Goal: Task Accomplishment & Management: Manage account settings

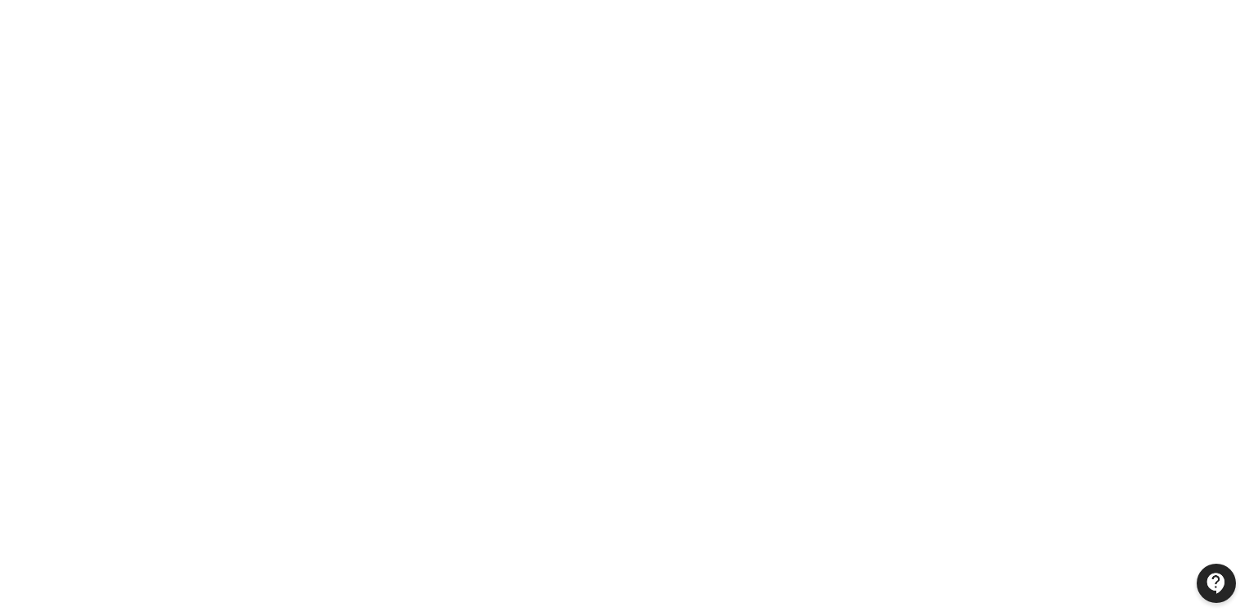
scroll to position [196, 0]
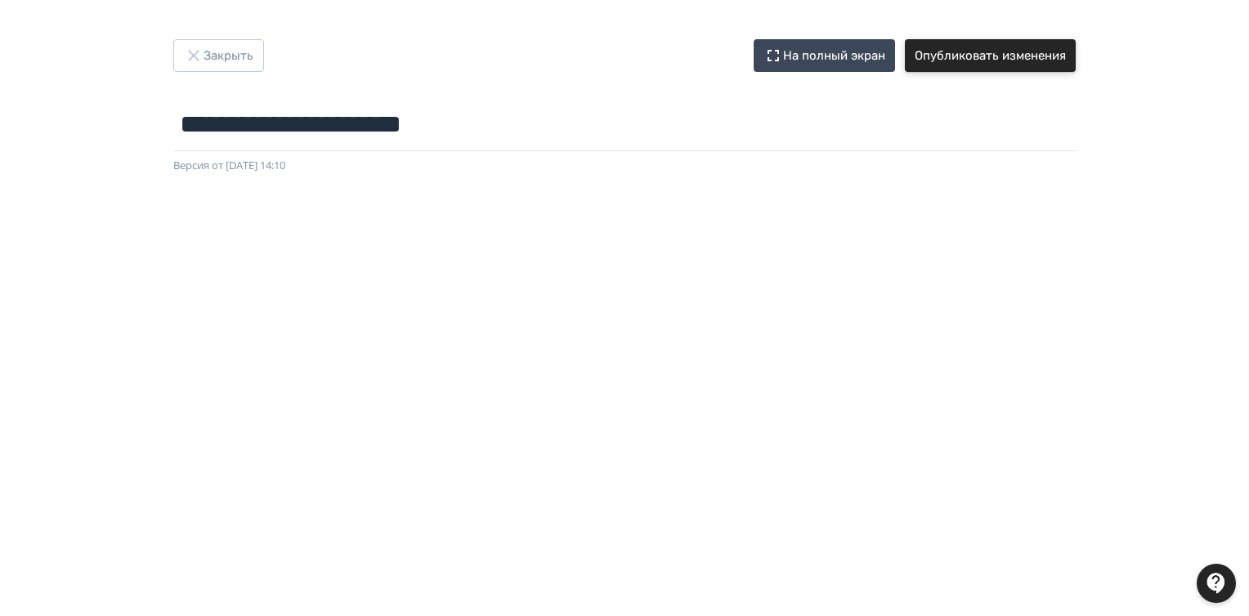
click at [1036, 58] on button "Опубликовать изменения" at bounding box center [990, 55] width 171 height 33
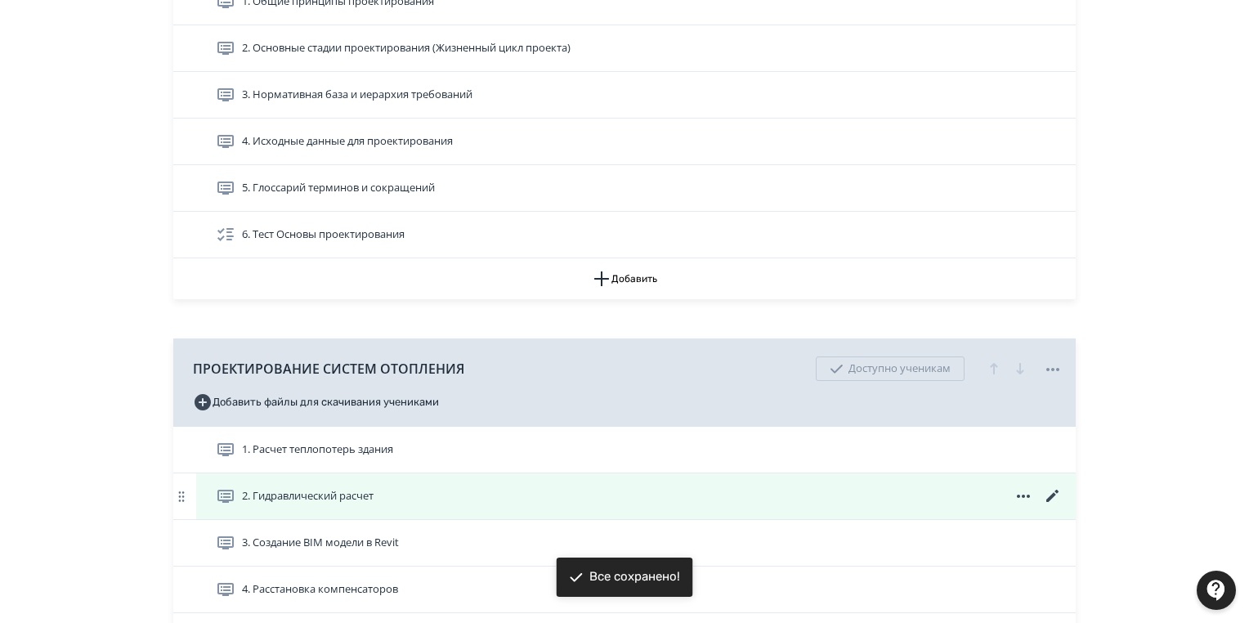
scroll to position [654, 0]
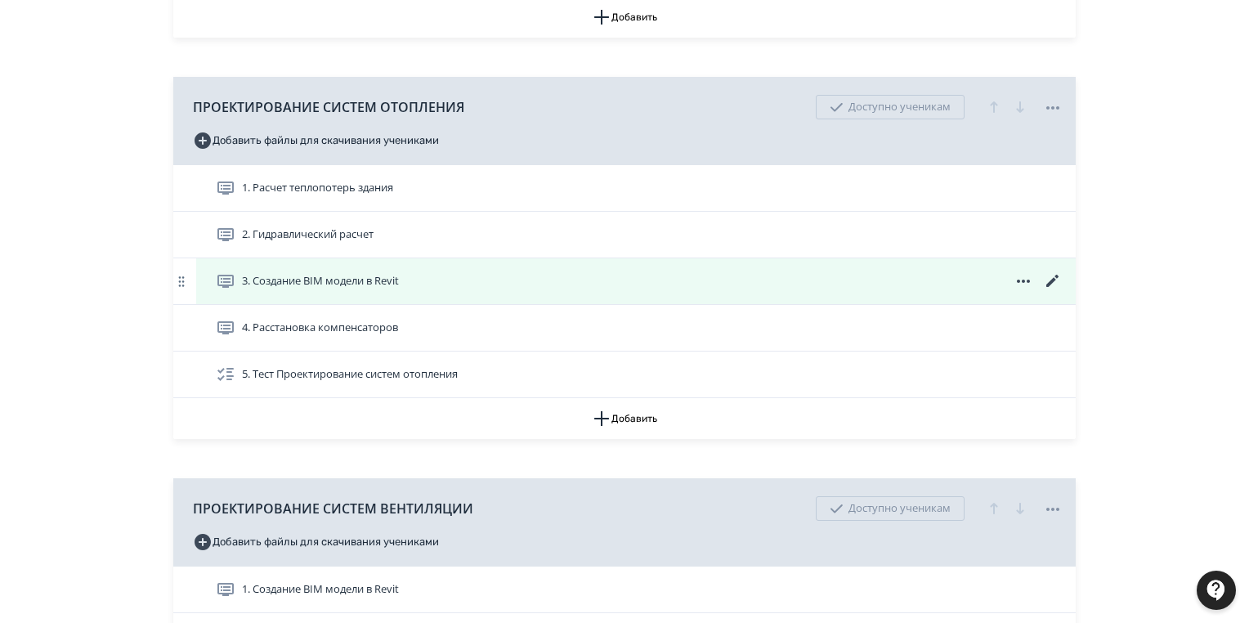
click at [1053, 275] on icon at bounding box center [1053, 281] width 20 height 20
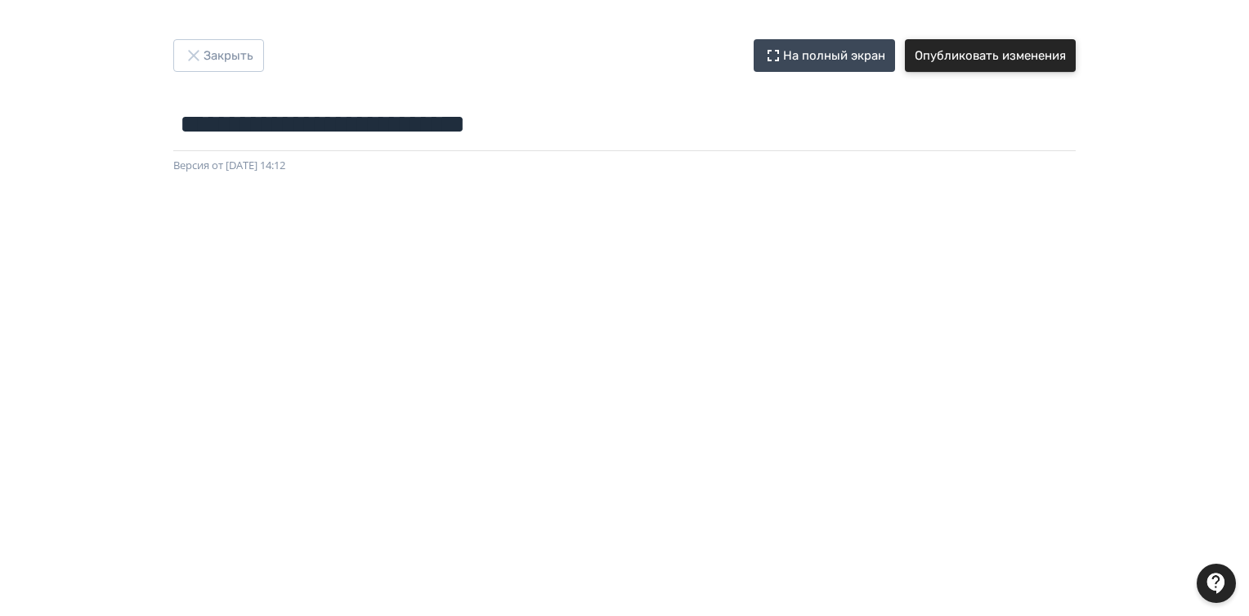
click at [964, 59] on button "Опубликовать изменения" at bounding box center [990, 55] width 171 height 33
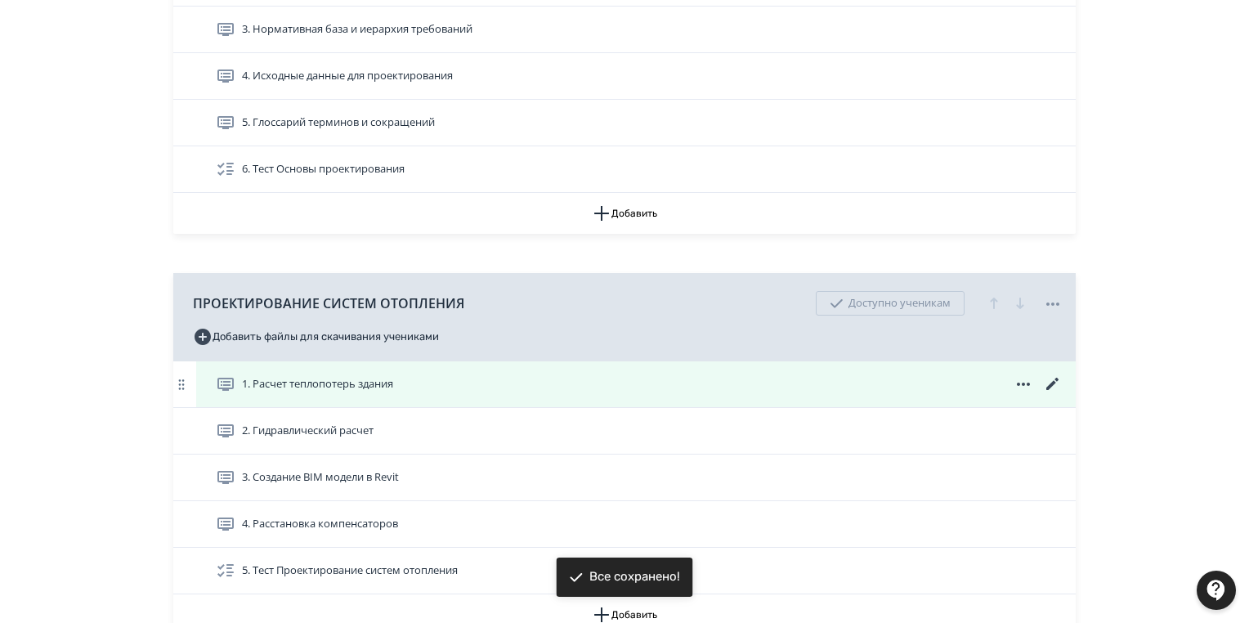
scroll to position [523, 0]
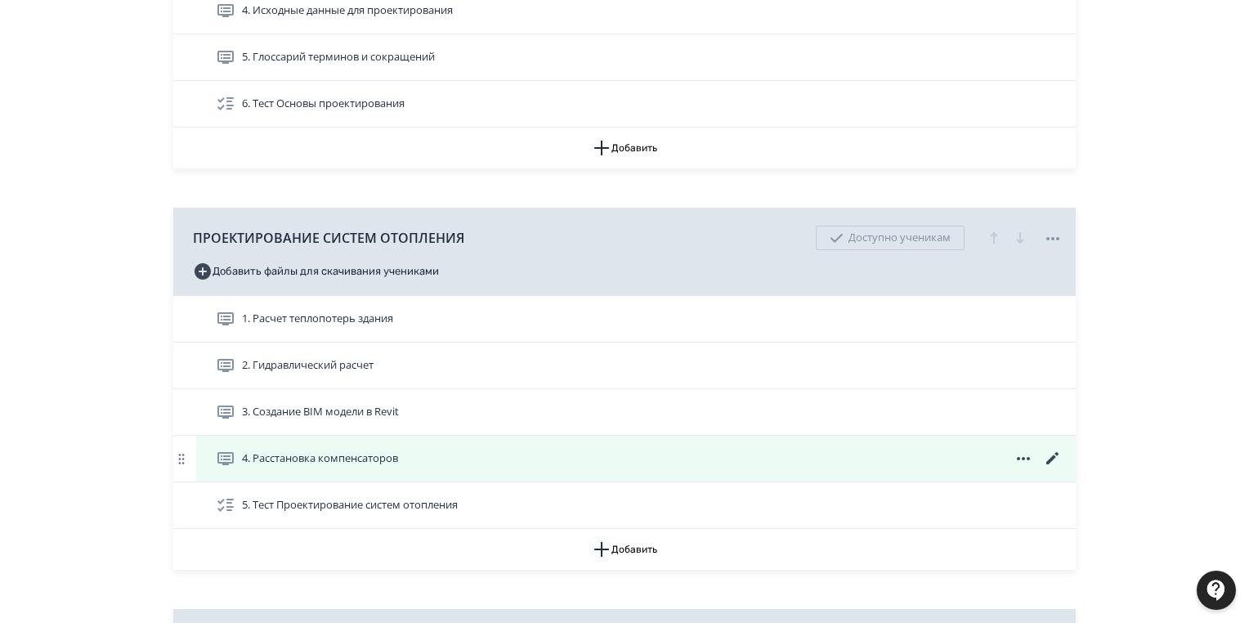
click at [1047, 455] on icon at bounding box center [1053, 459] width 20 height 20
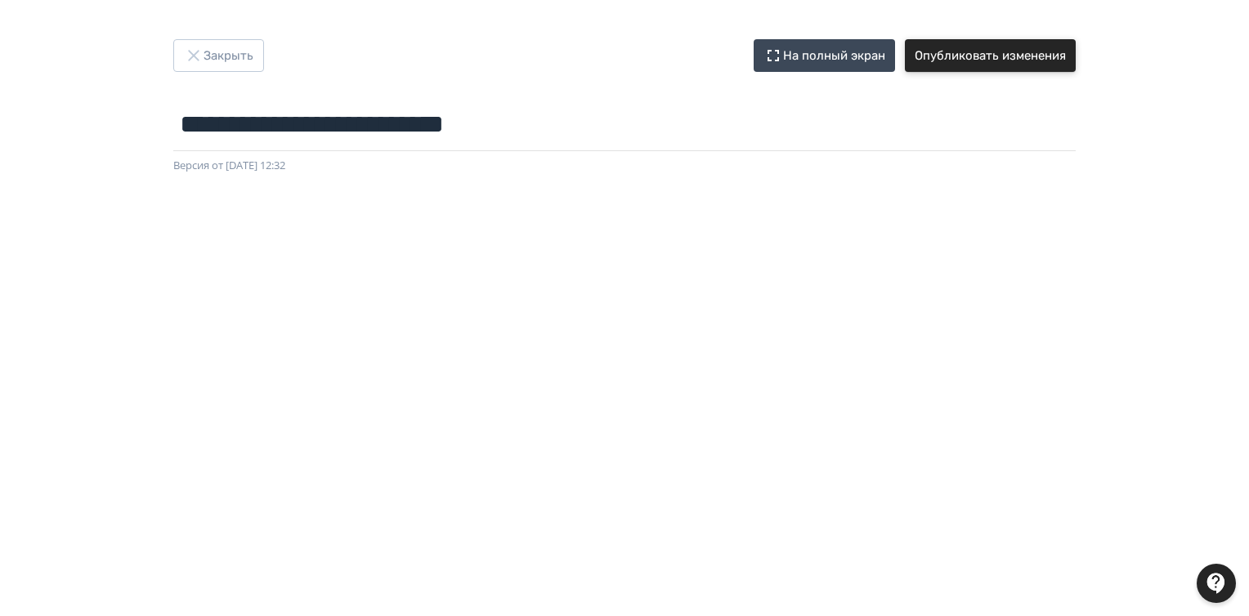
click at [1017, 54] on button "Опубликовать изменения" at bounding box center [990, 55] width 171 height 33
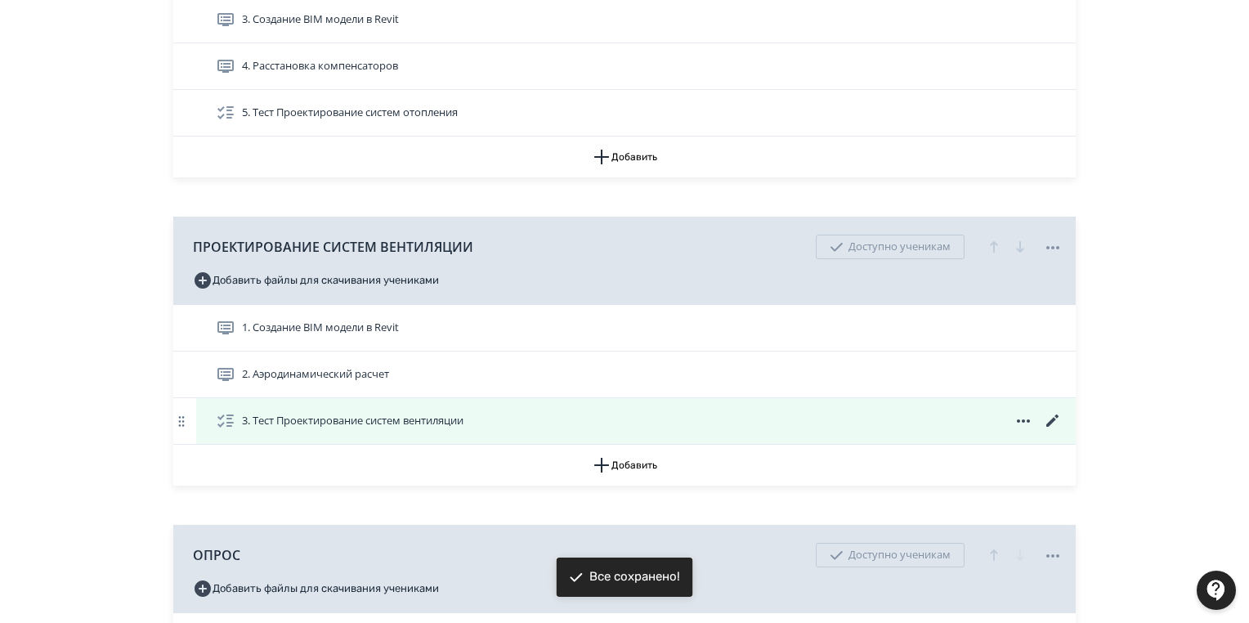
scroll to position [1111, 0]
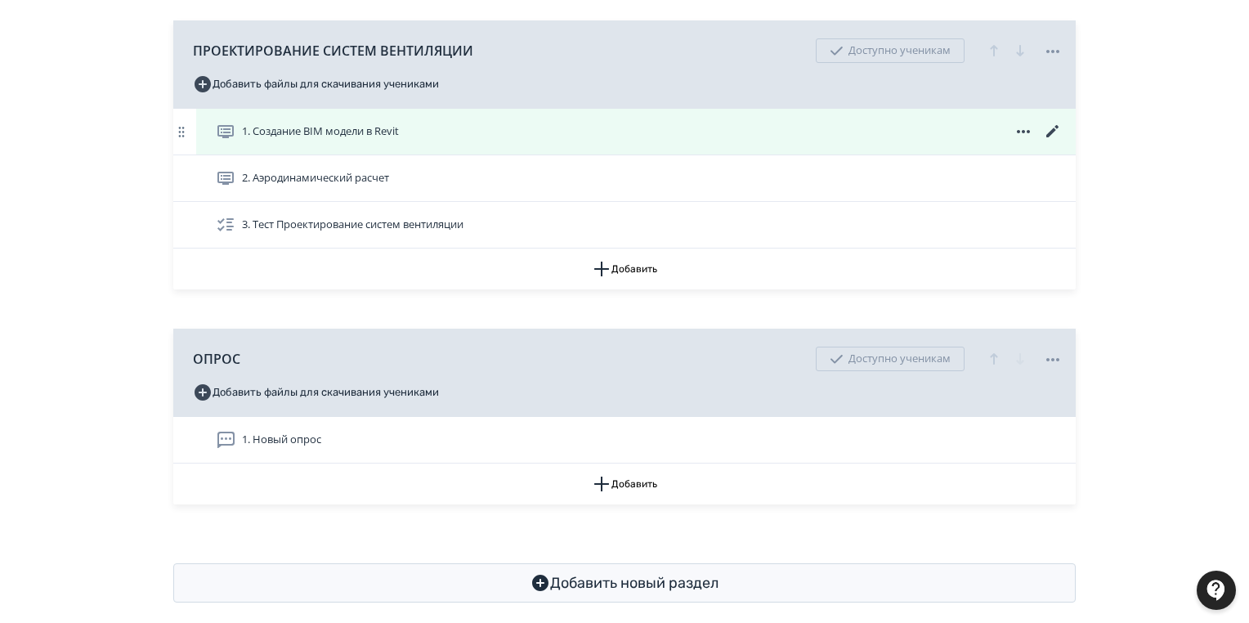
click at [1056, 123] on icon at bounding box center [1053, 132] width 20 height 20
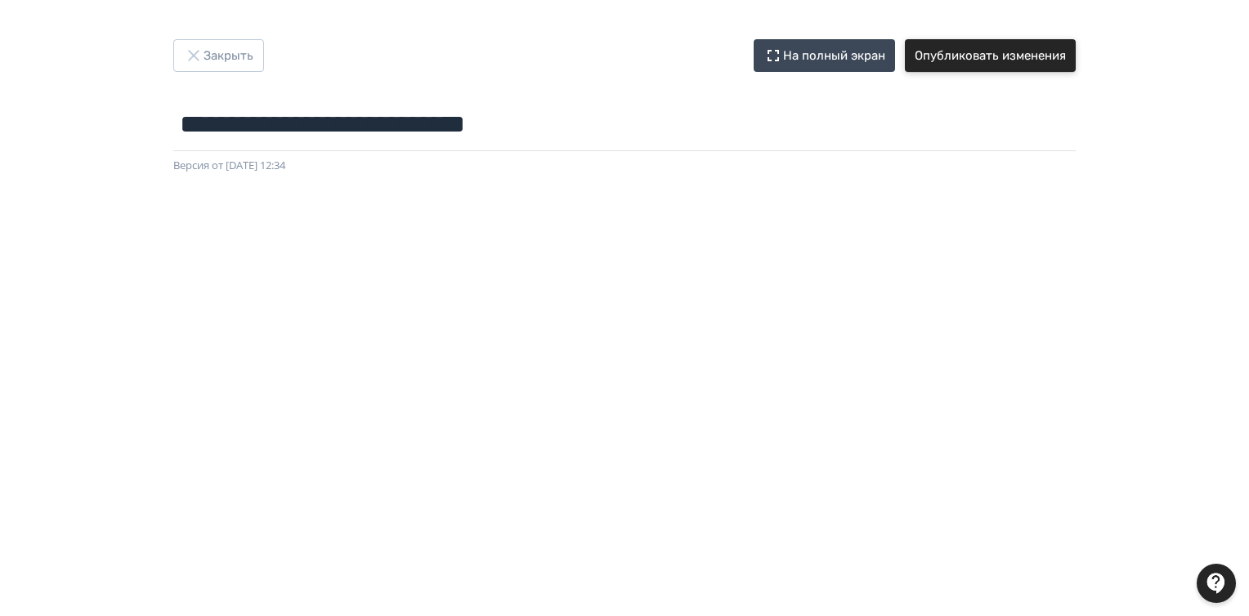
click at [963, 56] on button "Опубликовать изменения" at bounding box center [990, 55] width 171 height 33
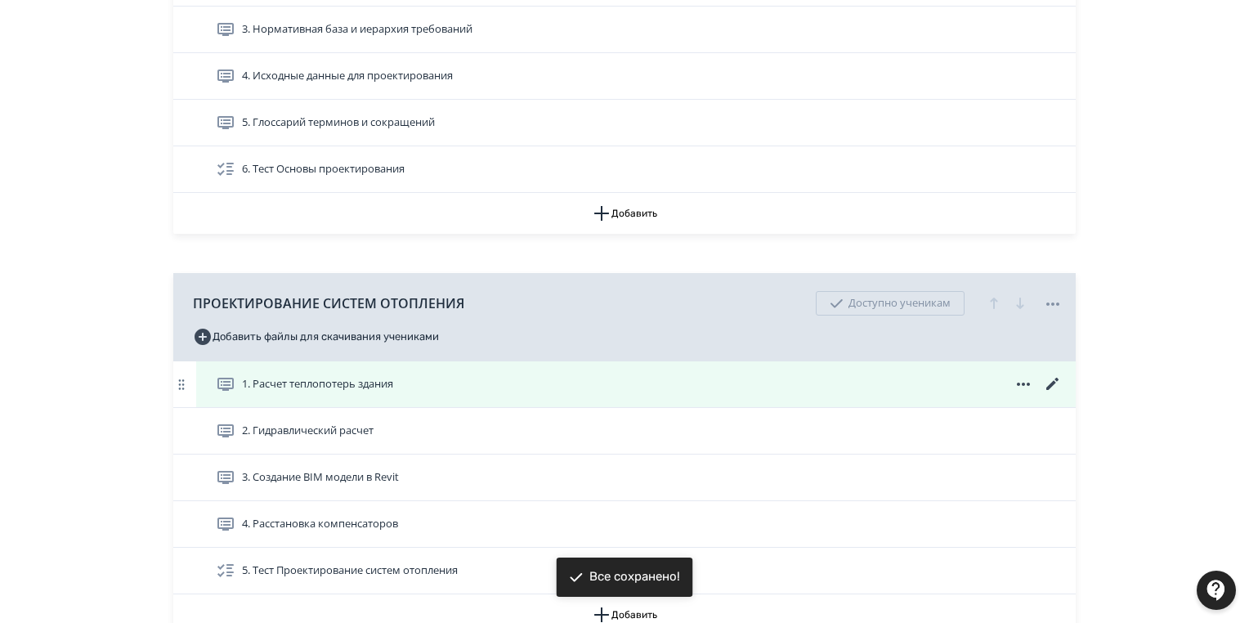
scroll to position [850, 0]
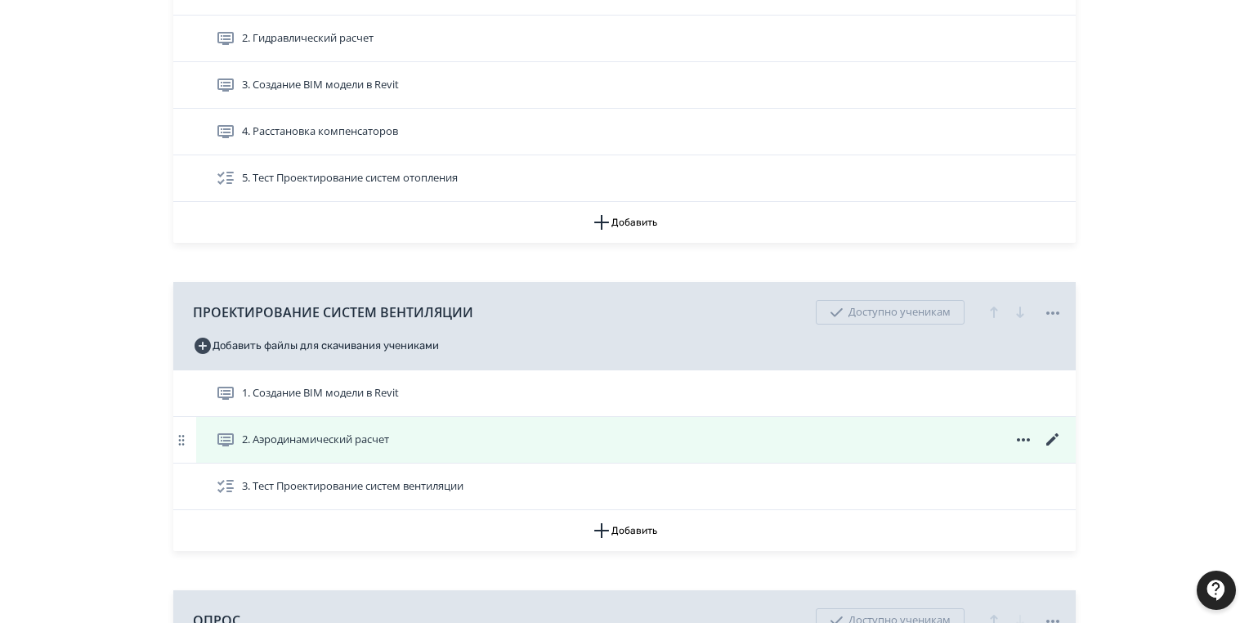
click at [1054, 436] on icon at bounding box center [1052, 439] width 12 height 12
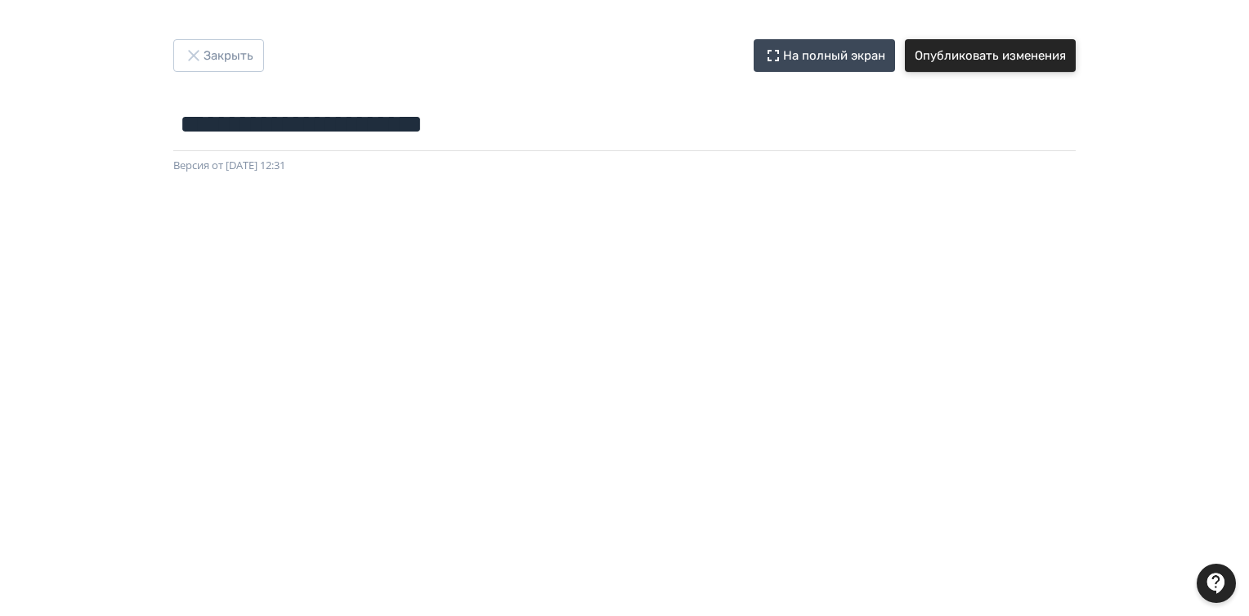
click at [937, 47] on button "Опубликовать изменения" at bounding box center [990, 55] width 171 height 33
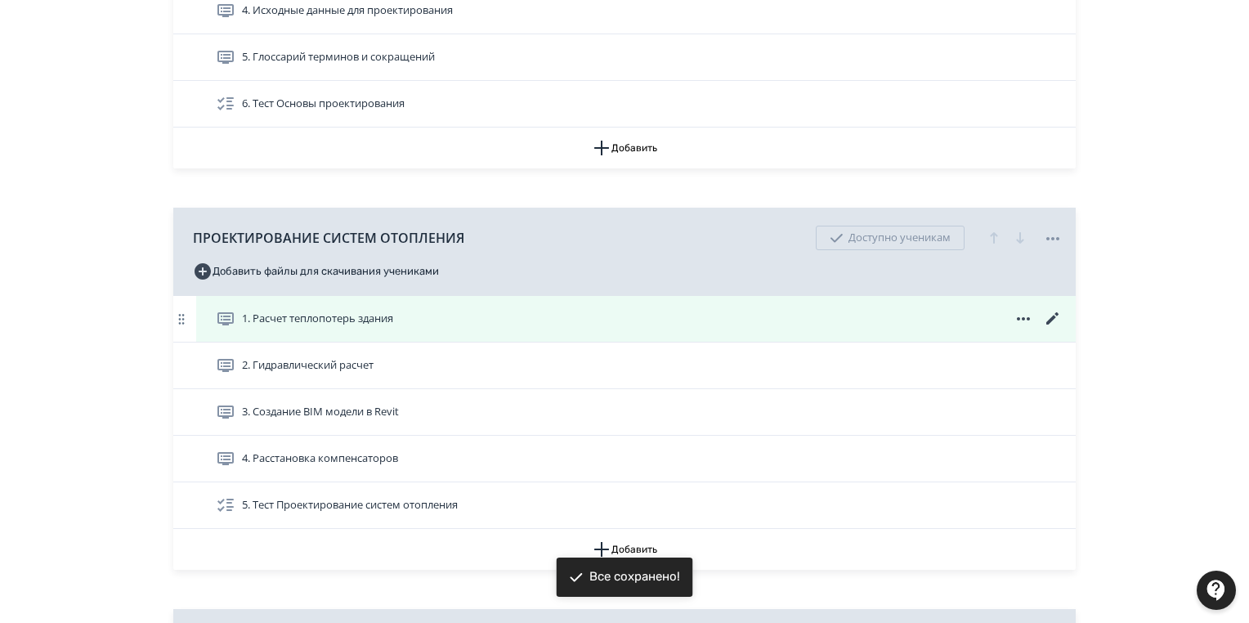
scroll to position [915, 0]
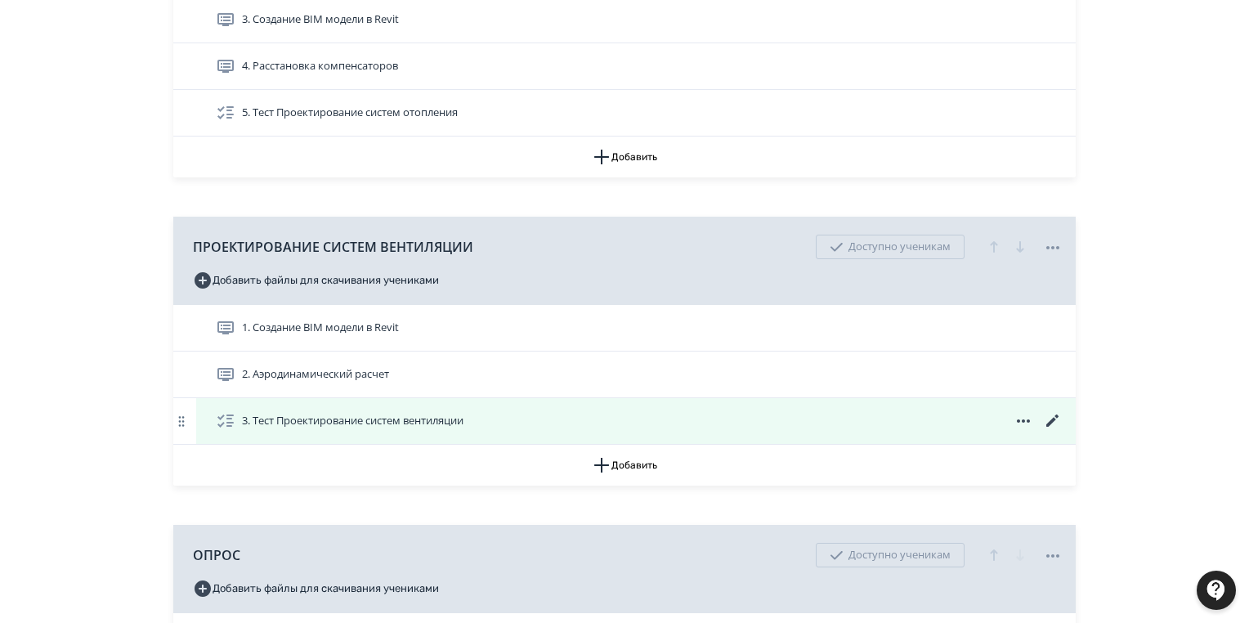
click at [1053, 421] on icon at bounding box center [1052, 420] width 12 height 12
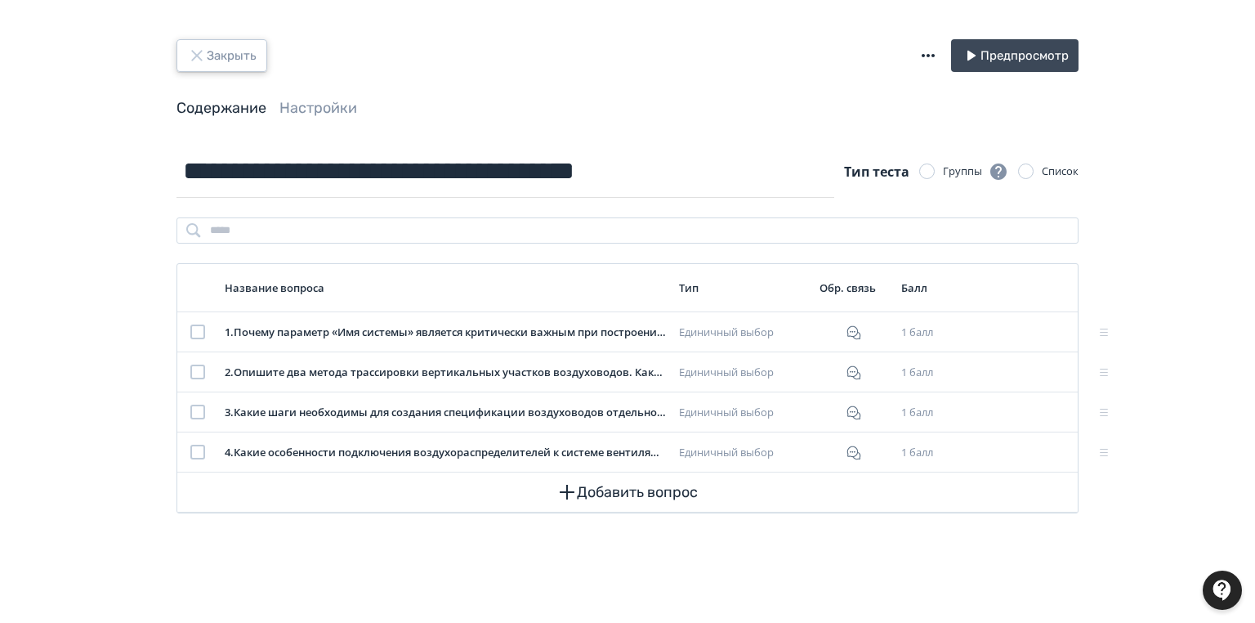
drag, startPoint x: 209, startPoint y: 52, endPoint x: 217, endPoint y: 58, distance: 10.0
click at [212, 56] on button "Закрыть" at bounding box center [222, 55] width 91 height 33
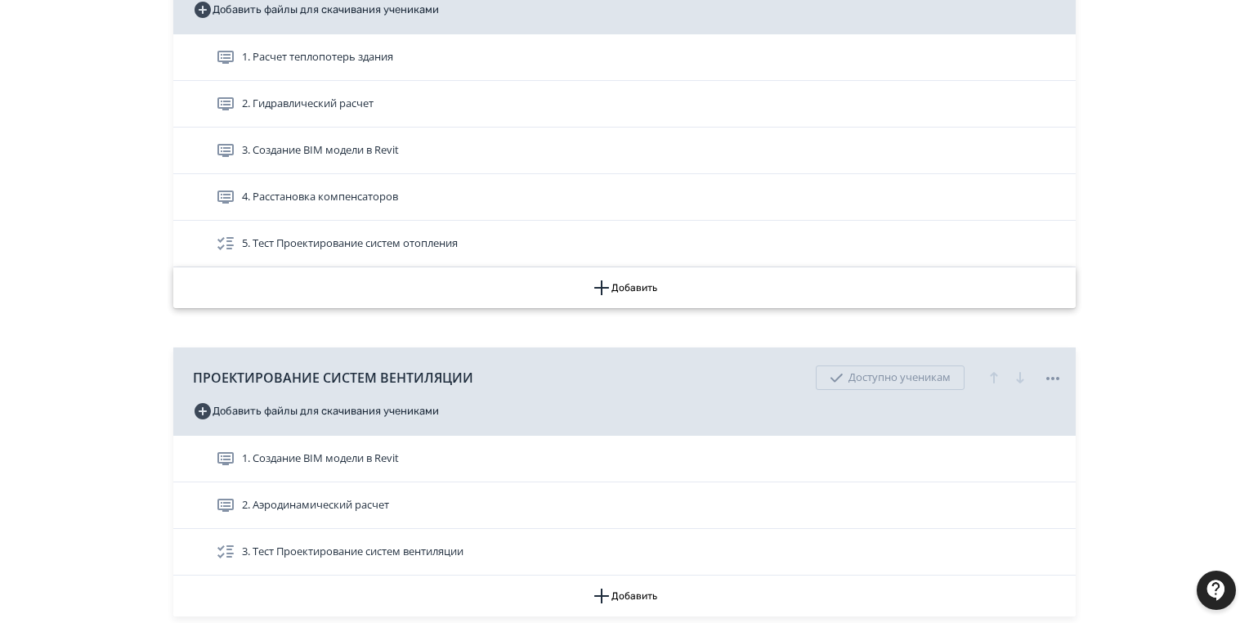
scroll to position [1129, 0]
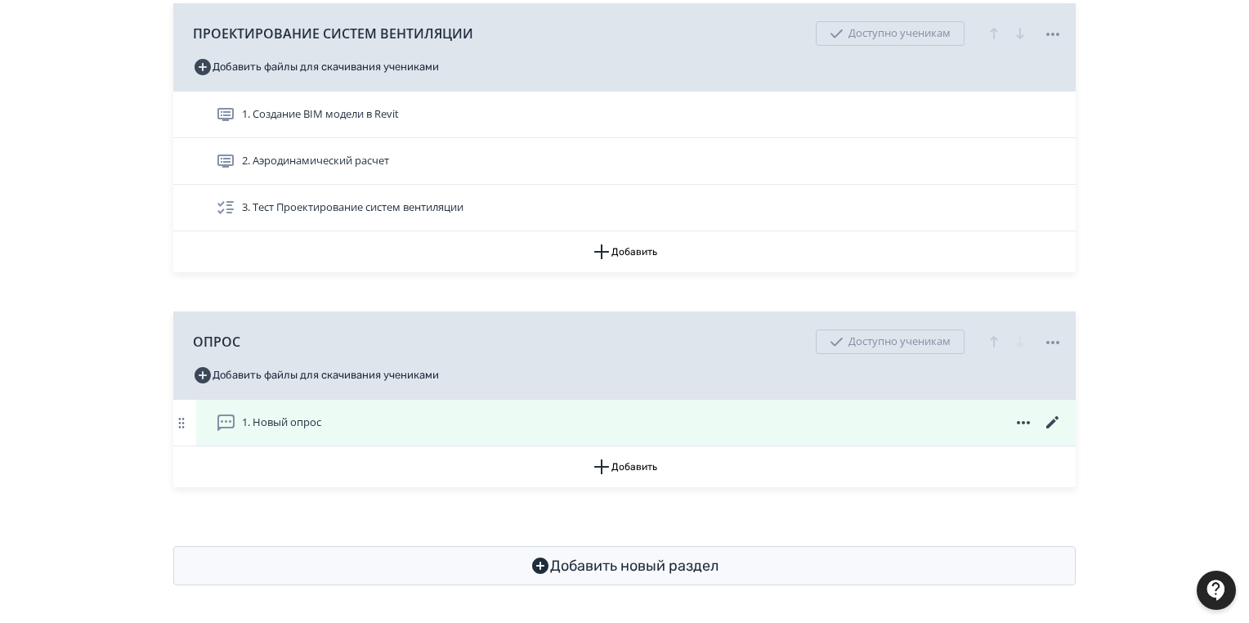
click at [1053, 419] on icon at bounding box center [1052, 422] width 12 height 12
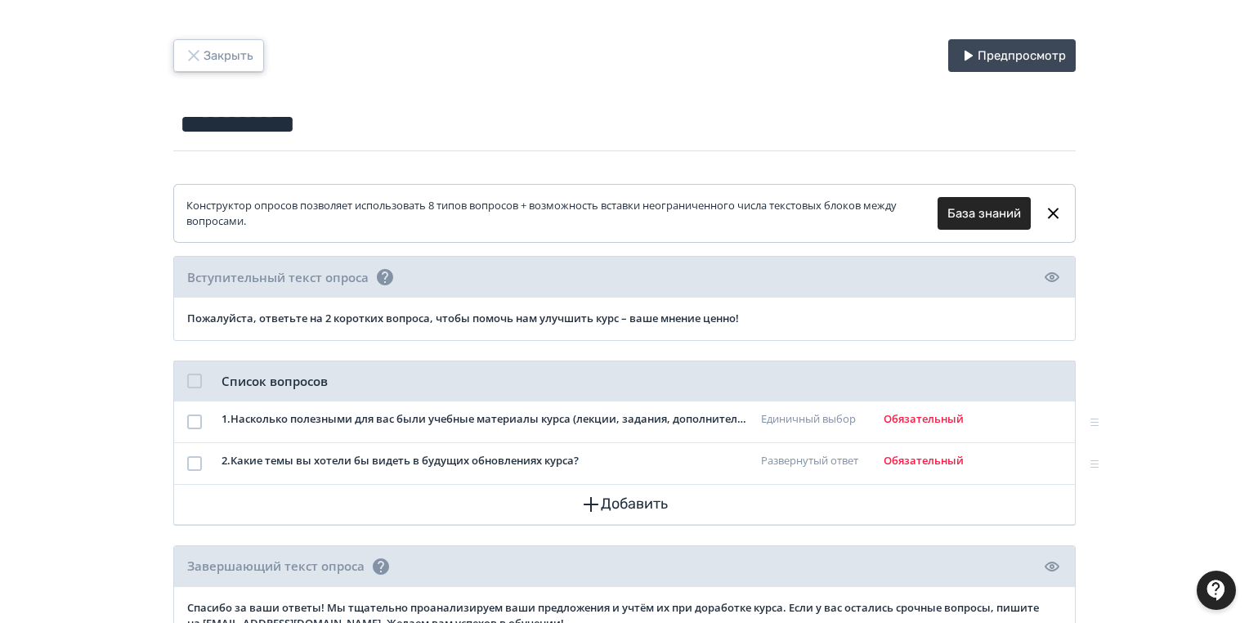
drag, startPoint x: 225, startPoint y: 56, endPoint x: 244, endPoint y: 54, distance: 19.0
click at [224, 57] on button "Закрыть" at bounding box center [218, 55] width 91 height 33
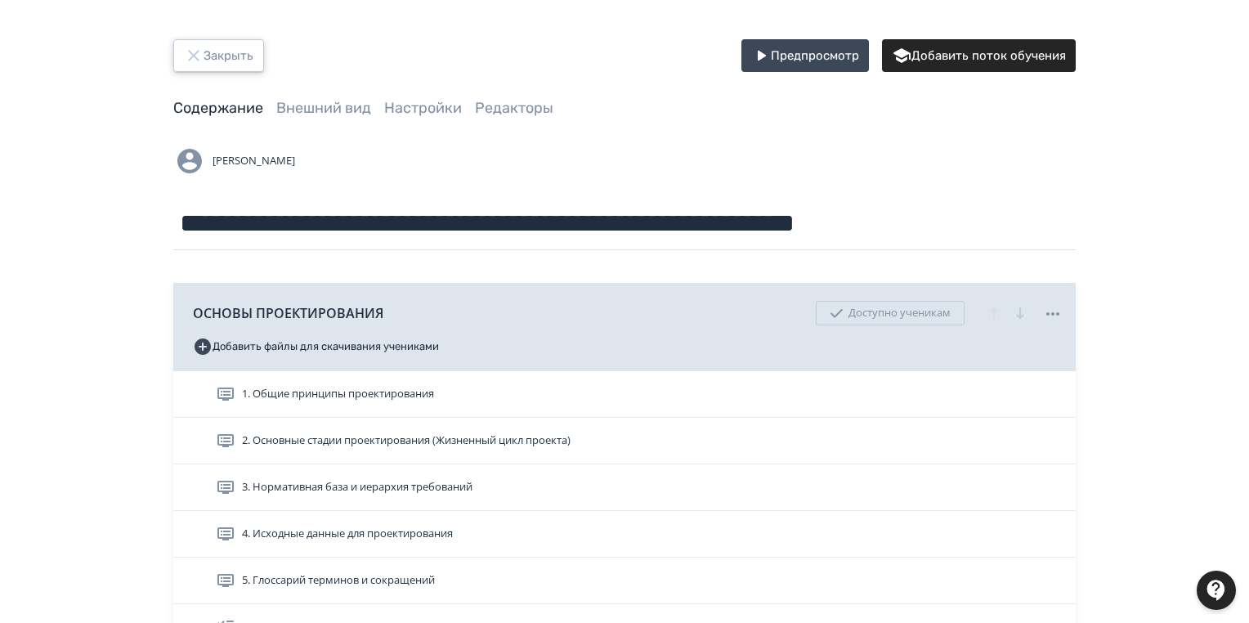
click at [208, 50] on button "Закрыть" at bounding box center [218, 55] width 91 height 33
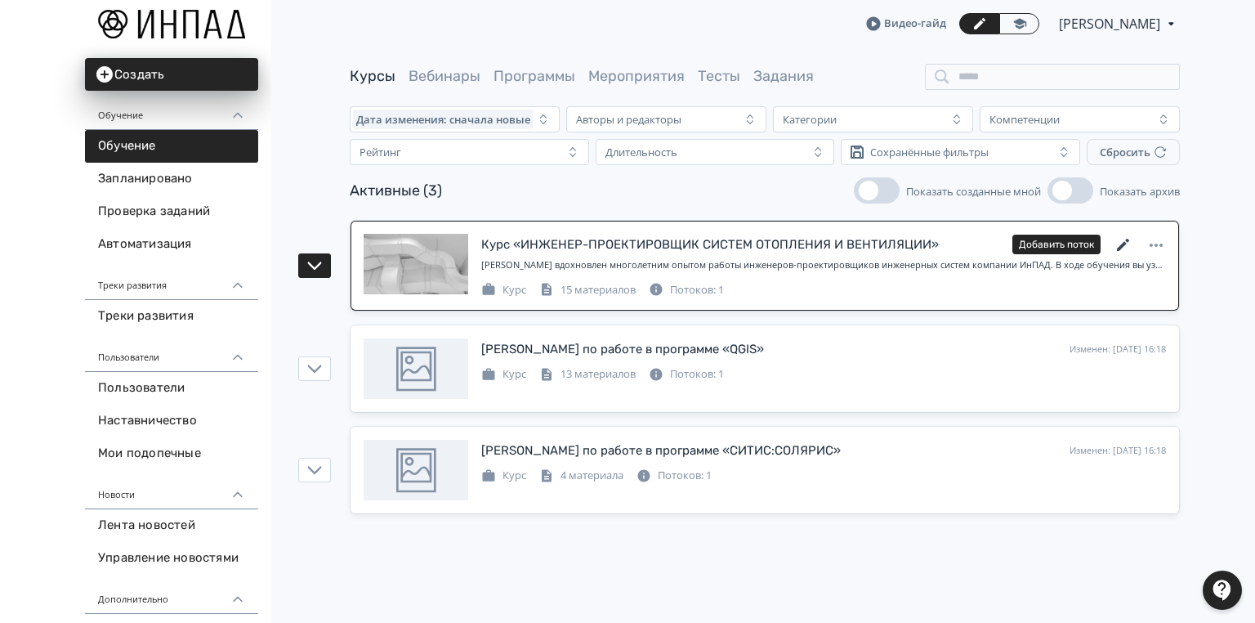
click at [1125, 242] on icon at bounding box center [1123, 245] width 12 height 12
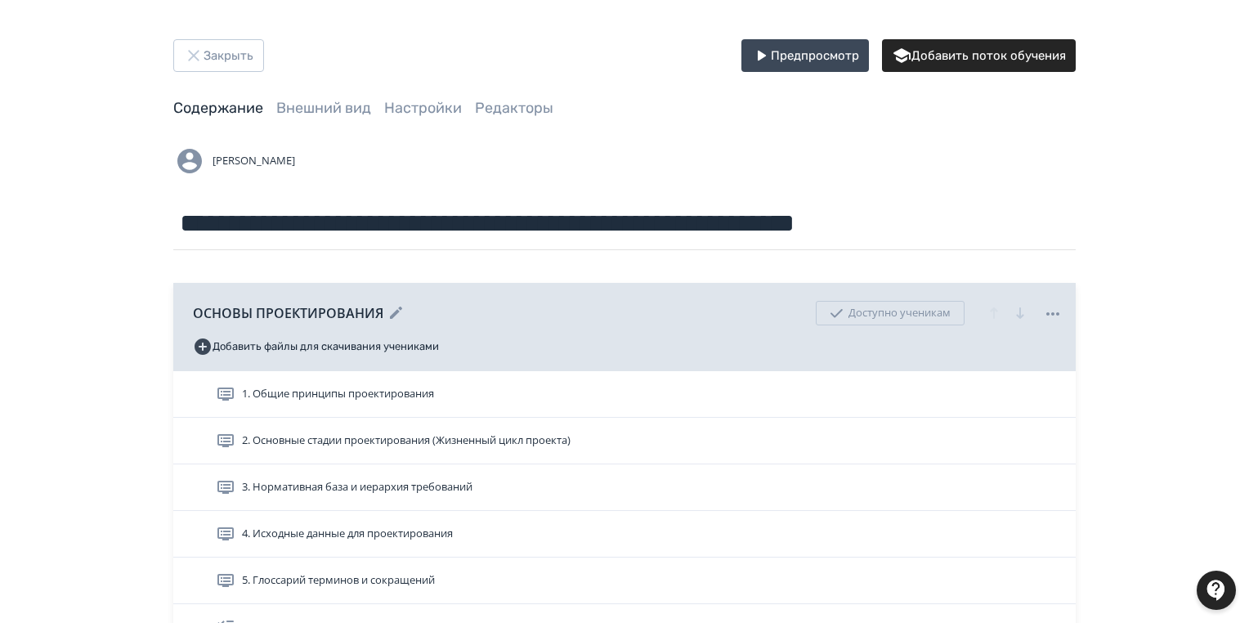
scroll to position [65, 0]
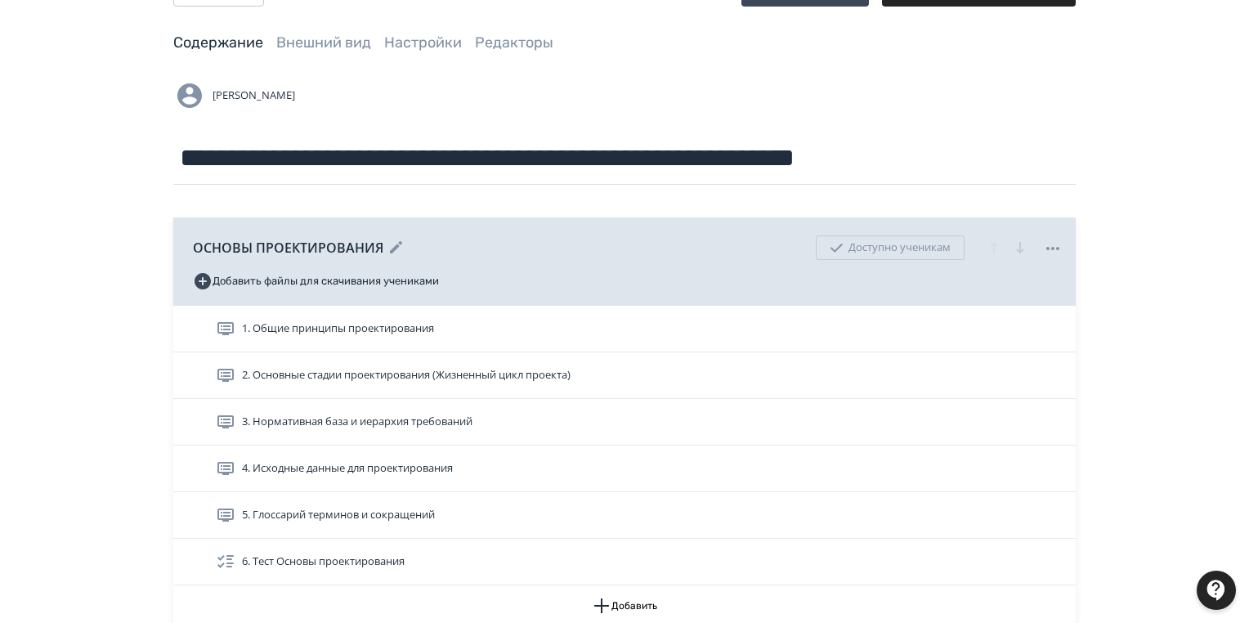
click at [394, 244] on icon at bounding box center [396, 247] width 12 height 12
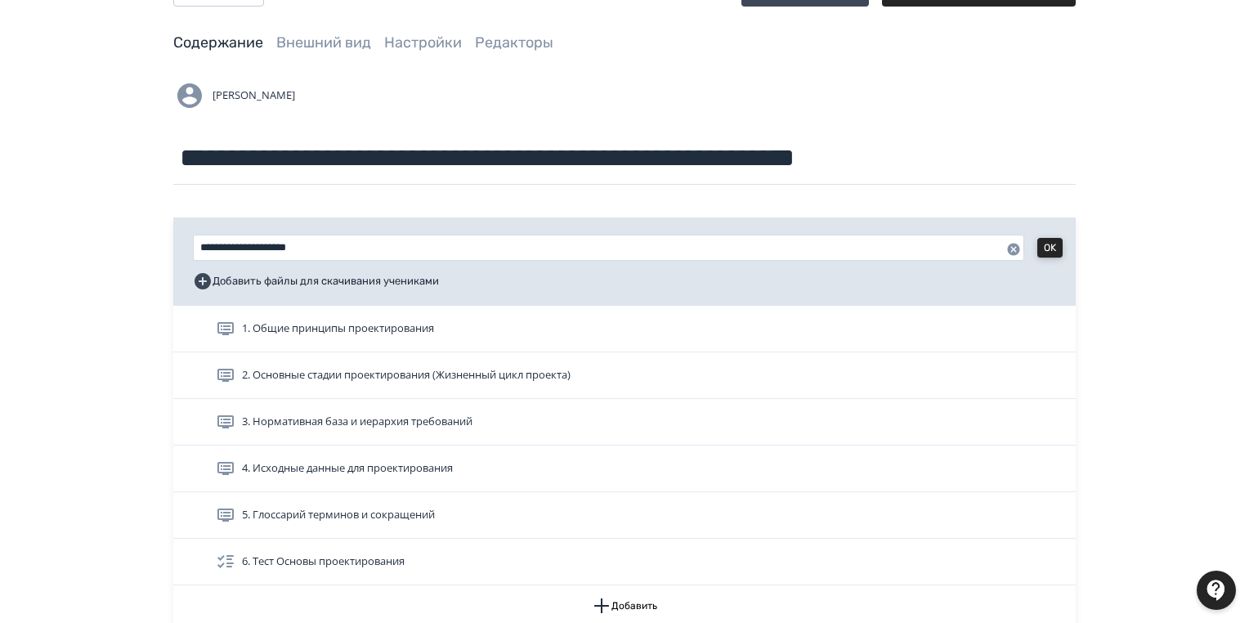
click at [1045, 248] on button "OK" at bounding box center [1049, 248] width 25 height 20
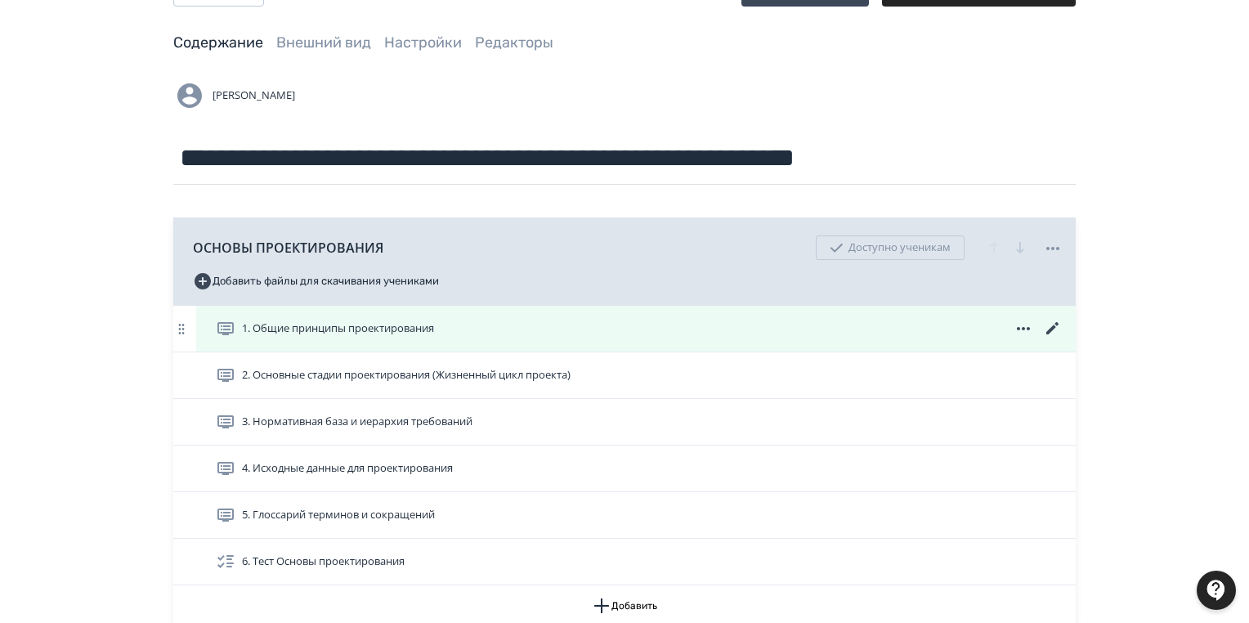
click at [1053, 322] on icon at bounding box center [1053, 329] width 20 height 20
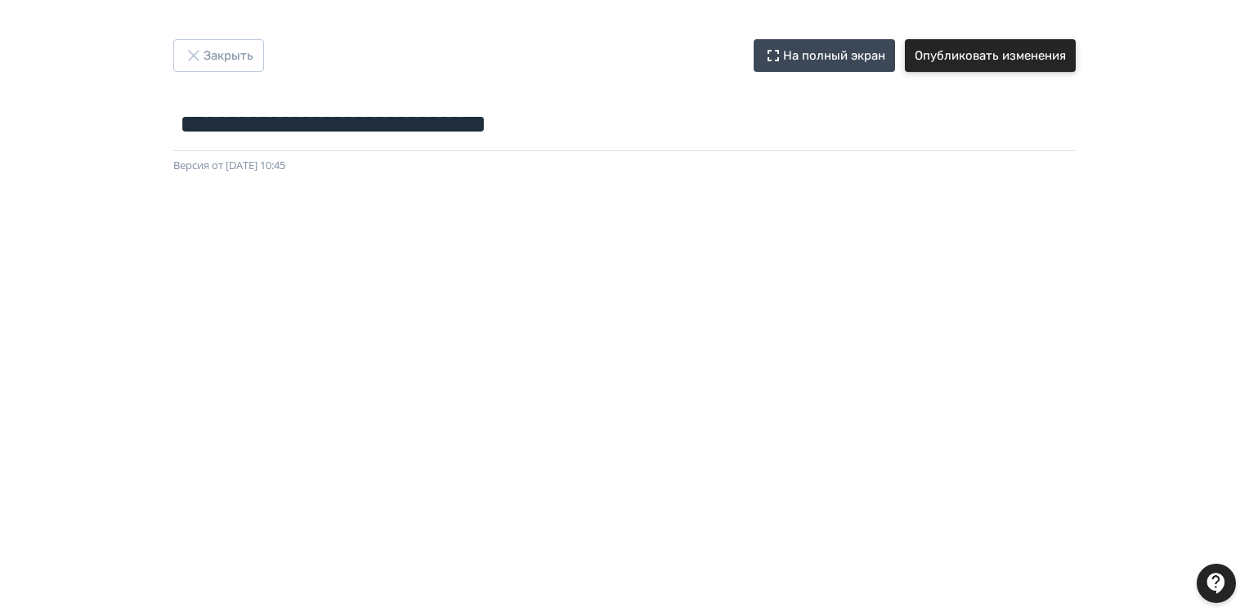
click at [1040, 56] on button "Опубликовать изменения" at bounding box center [990, 55] width 171 height 33
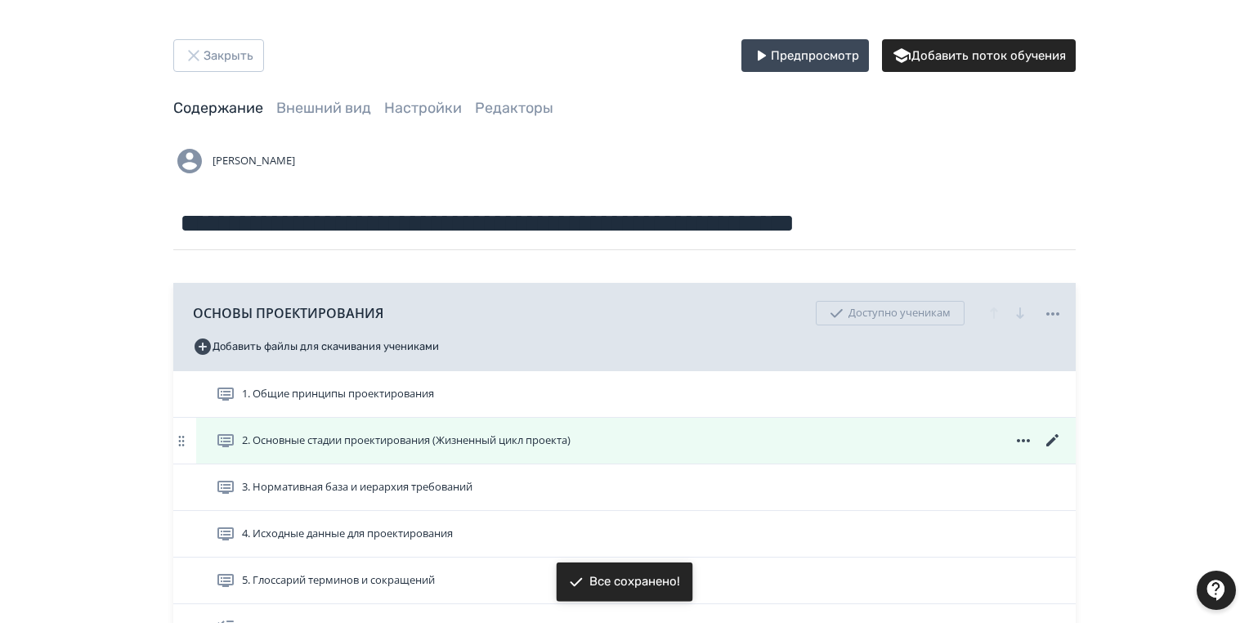
click at [1053, 437] on icon at bounding box center [1053, 441] width 20 height 20
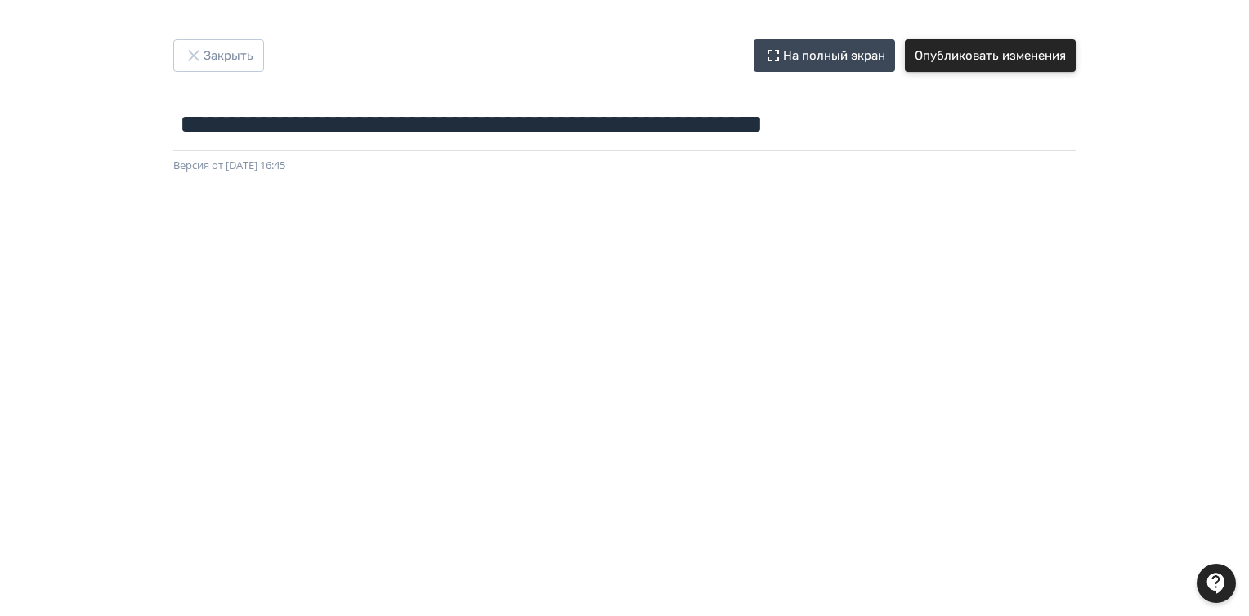
click at [1042, 62] on button "Опубликовать изменения" at bounding box center [990, 55] width 171 height 33
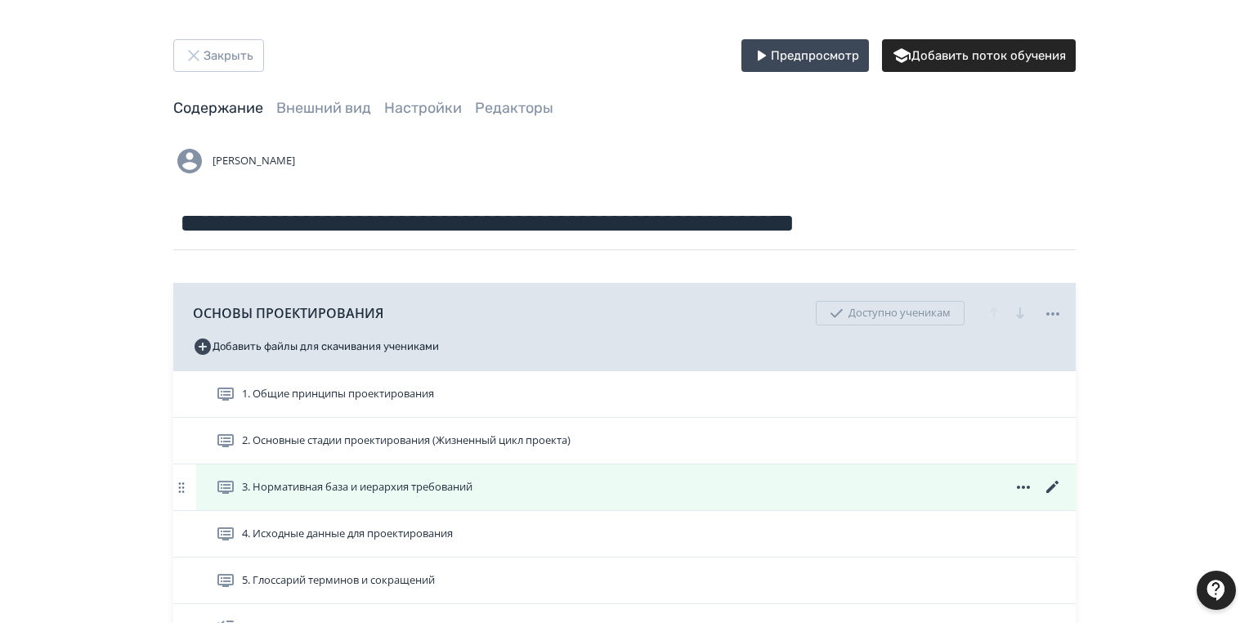
click at [1053, 482] on icon at bounding box center [1053, 487] width 20 height 20
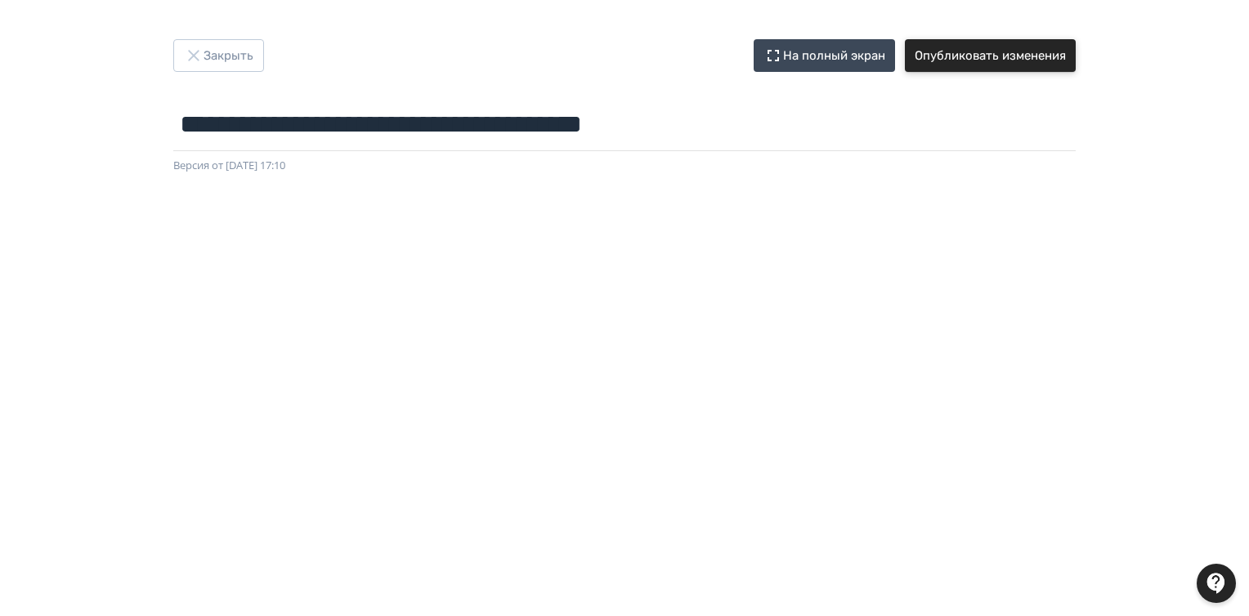
click at [1003, 54] on button "Опубликовать изменения" at bounding box center [990, 55] width 171 height 33
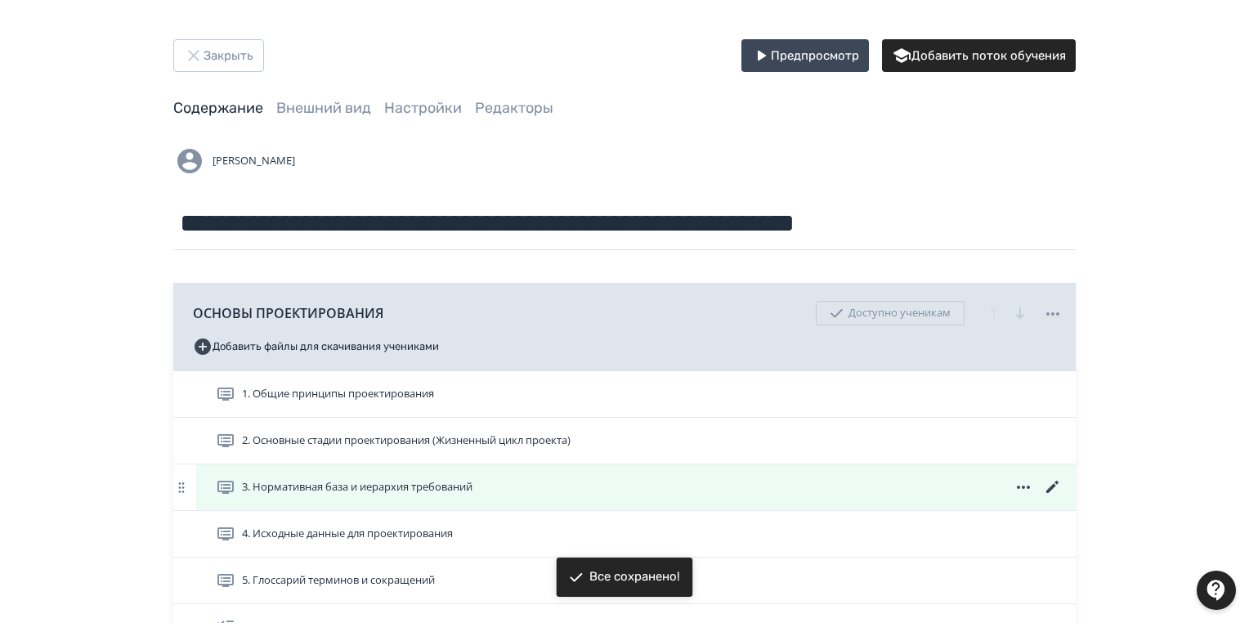
scroll to position [131, 0]
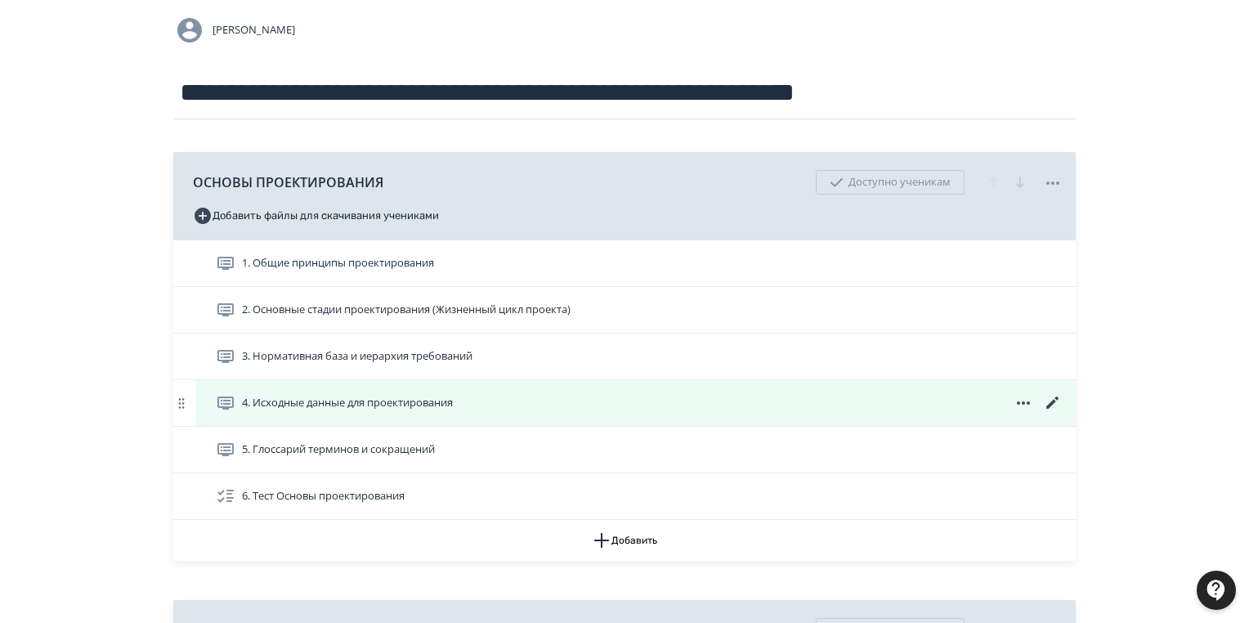
click at [1049, 402] on icon at bounding box center [1053, 403] width 20 height 20
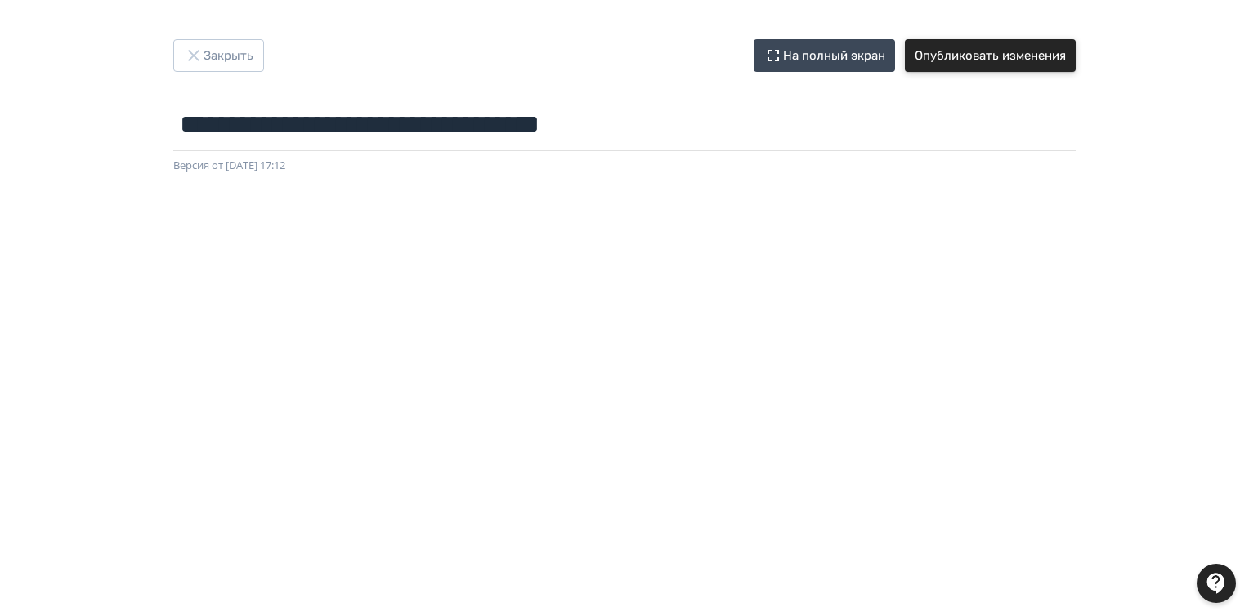
click at [1004, 55] on button "Опубликовать изменения" at bounding box center [990, 55] width 171 height 33
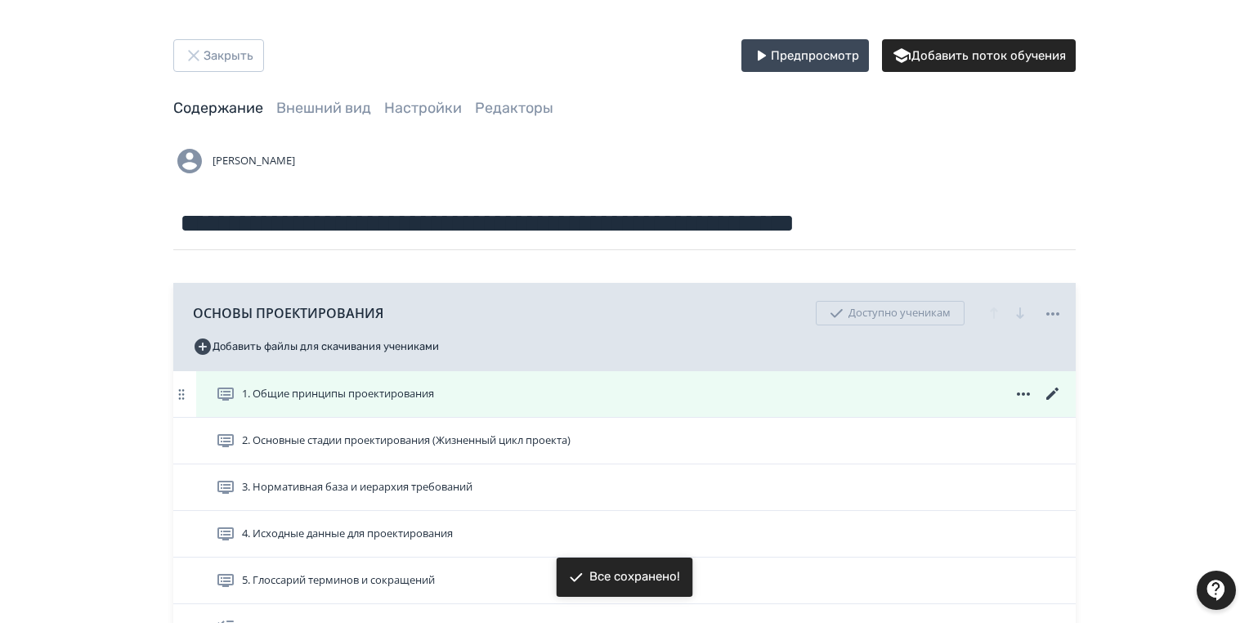
scroll to position [131, 0]
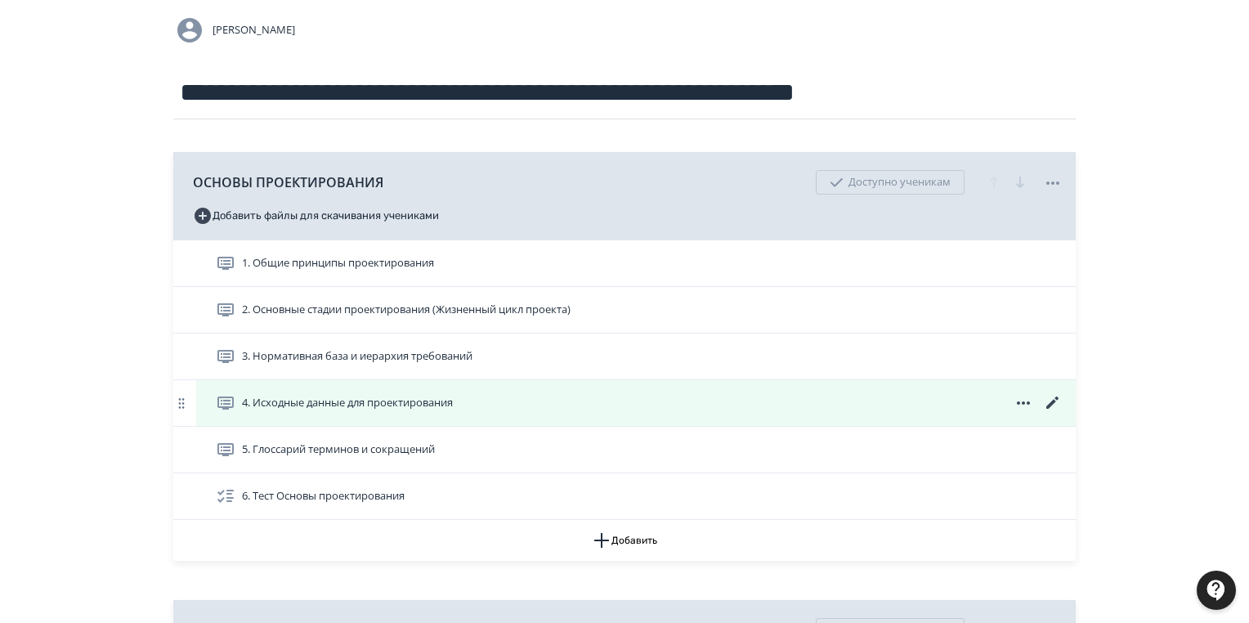
click at [1048, 403] on icon at bounding box center [1053, 403] width 20 height 20
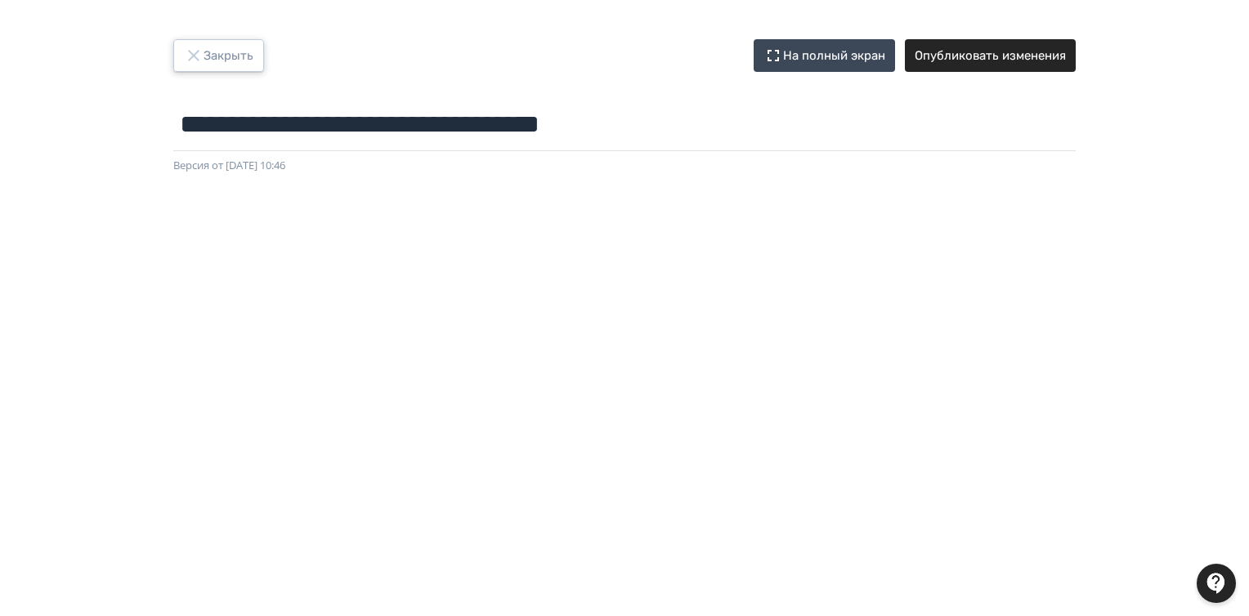
click at [220, 47] on button "Закрыть" at bounding box center [218, 55] width 91 height 33
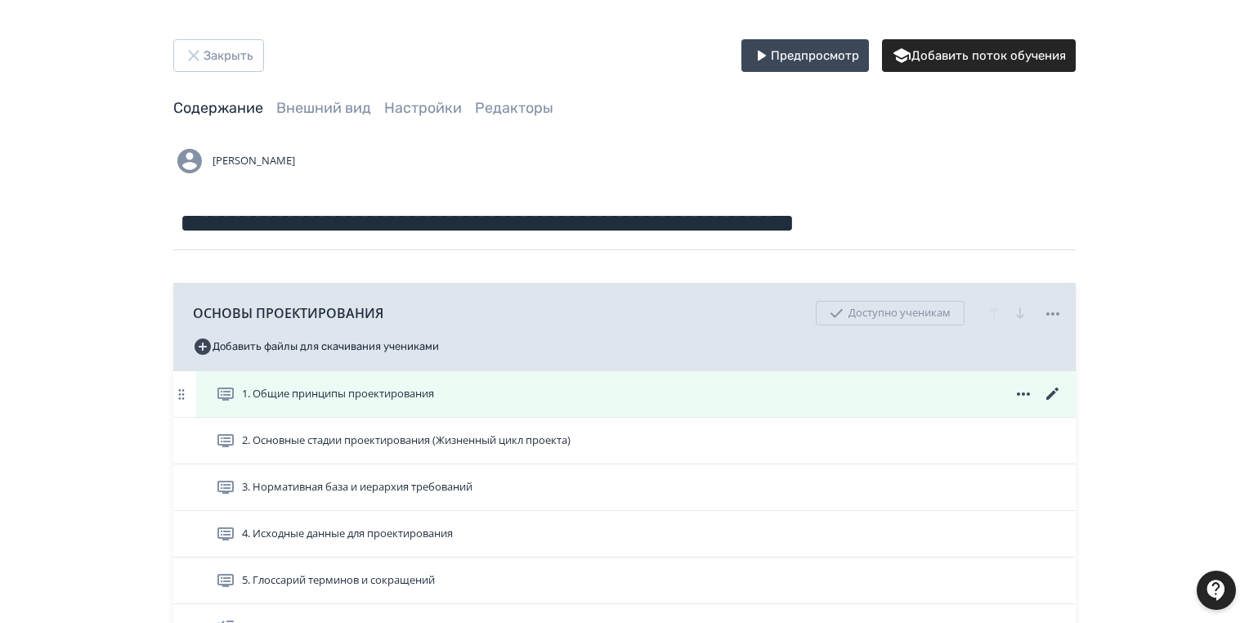
scroll to position [65, 0]
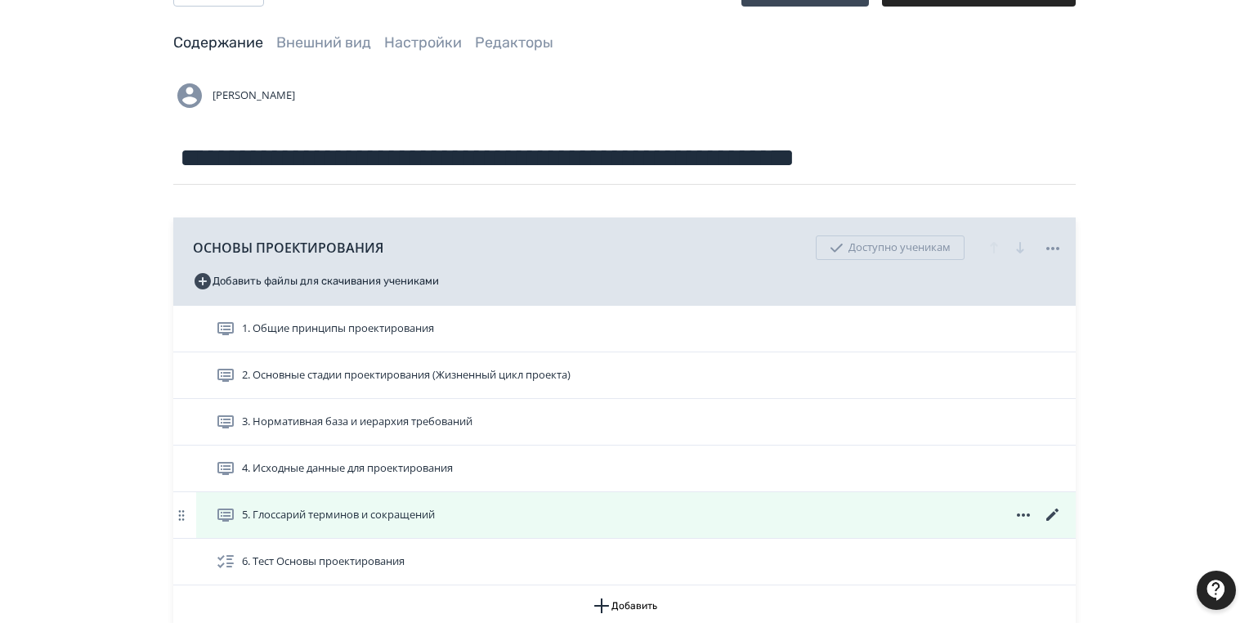
click at [1045, 512] on icon at bounding box center [1053, 515] width 20 height 20
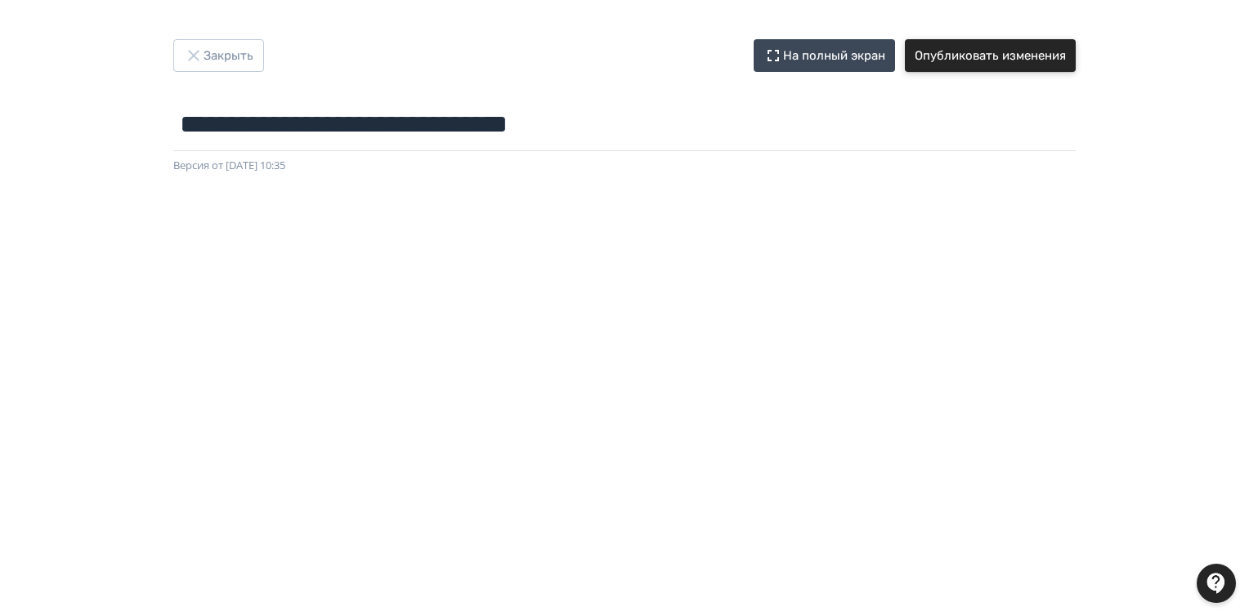
click at [983, 60] on button "Опубликовать изменения" at bounding box center [990, 55] width 171 height 33
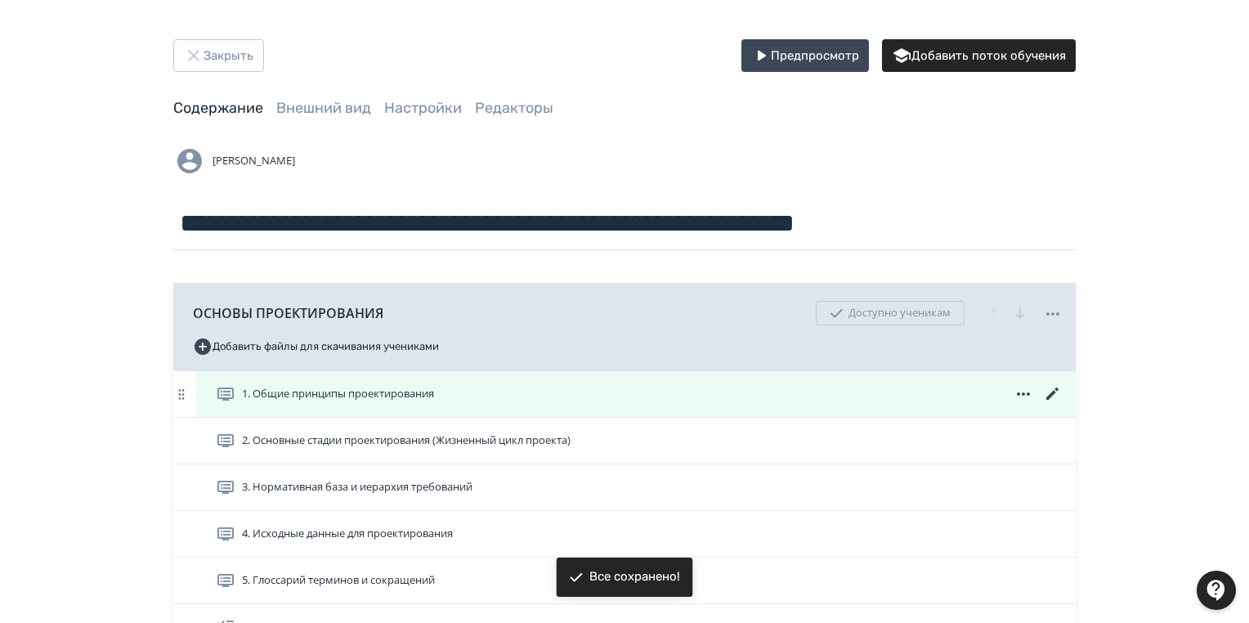
scroll to position [196, 0]
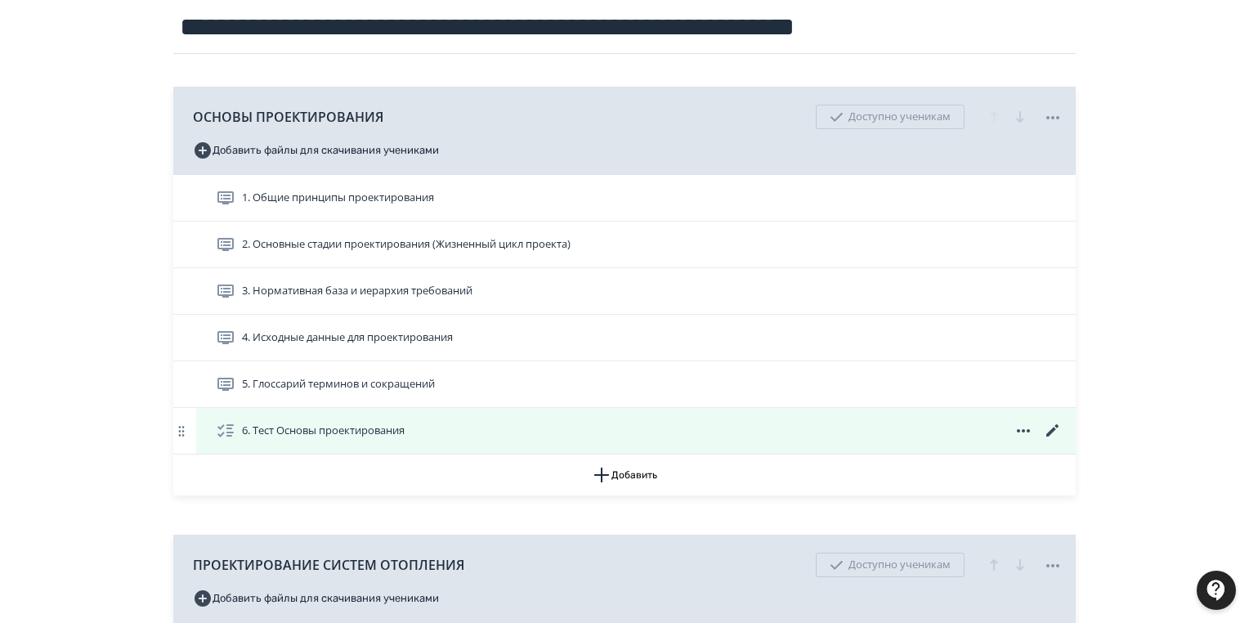
click at [1049, 431] on icon at bounding box center [1052, 430] width 12 height 12
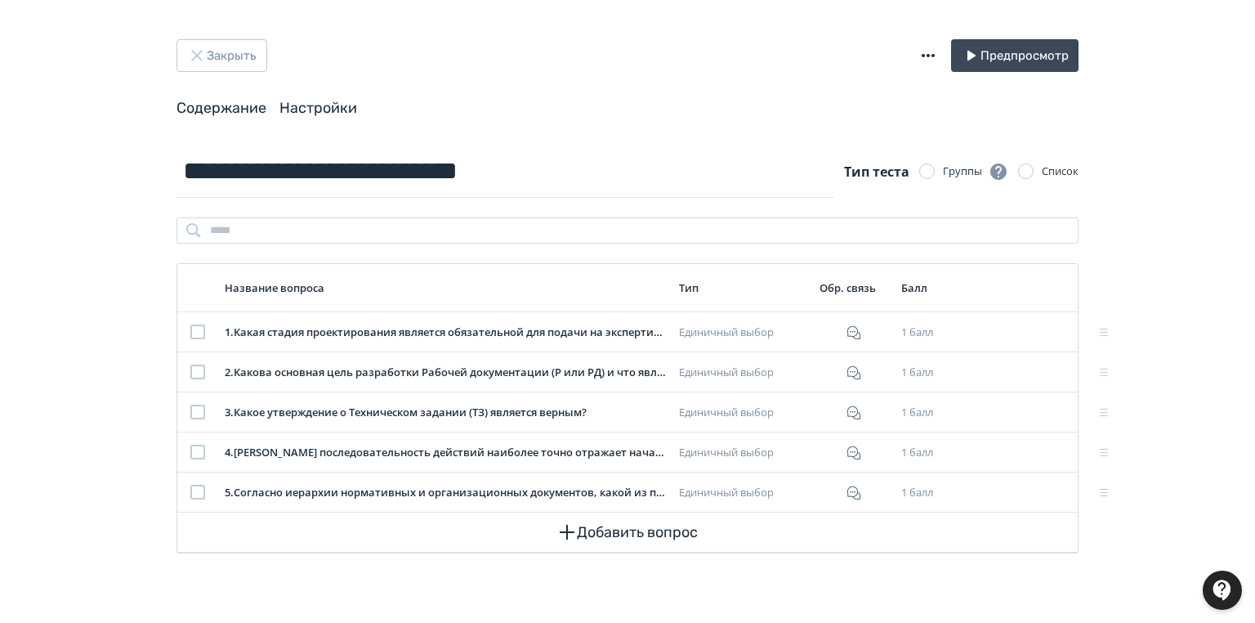
click at [324, 114] on link "Настройки" at bounding box center [318, 108] width 78 height 18
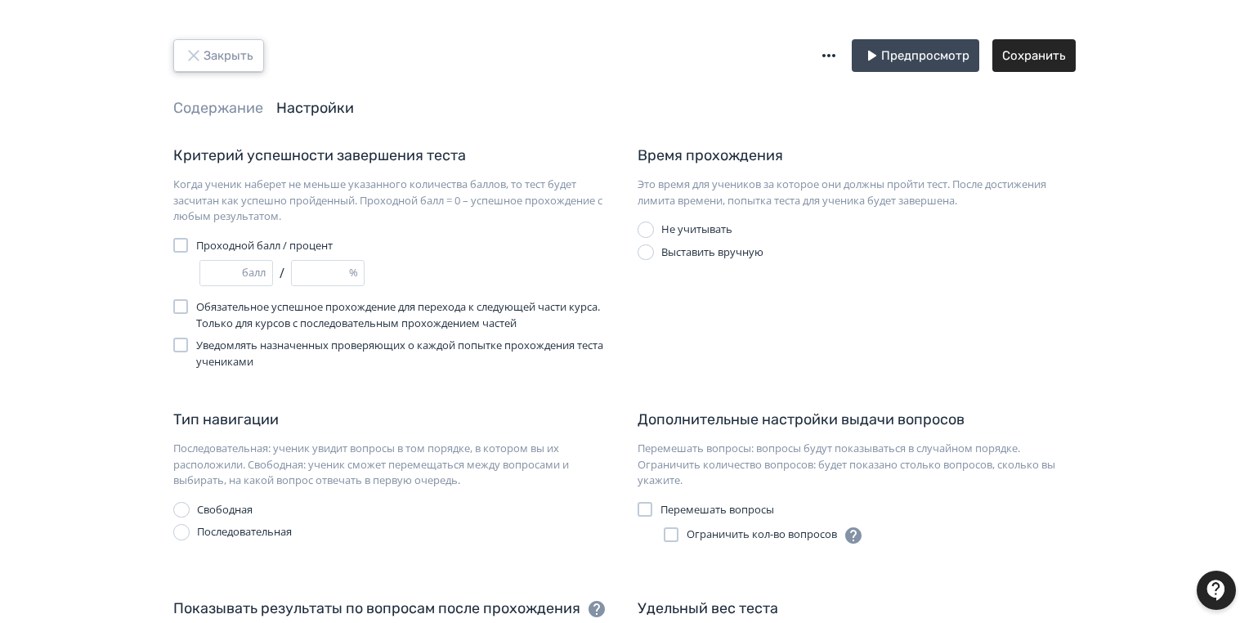
click at [209, 59] on button "Закрыть" at bounding box center [218, 55] width 91 height 33
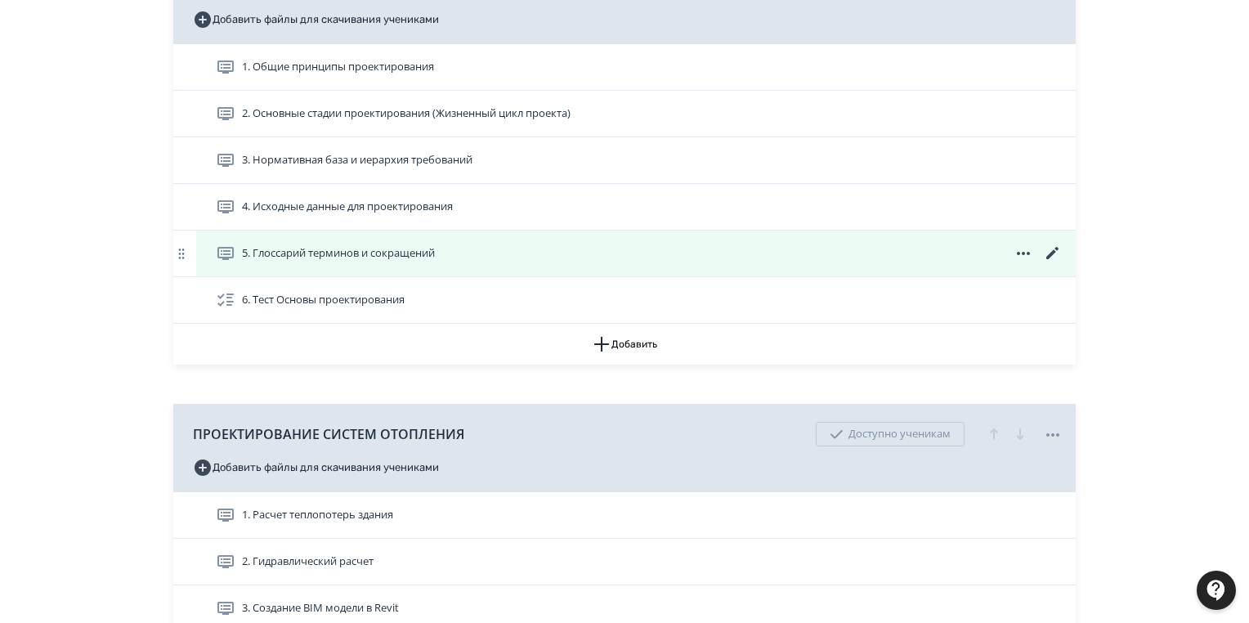
scroll to position [523, 0]
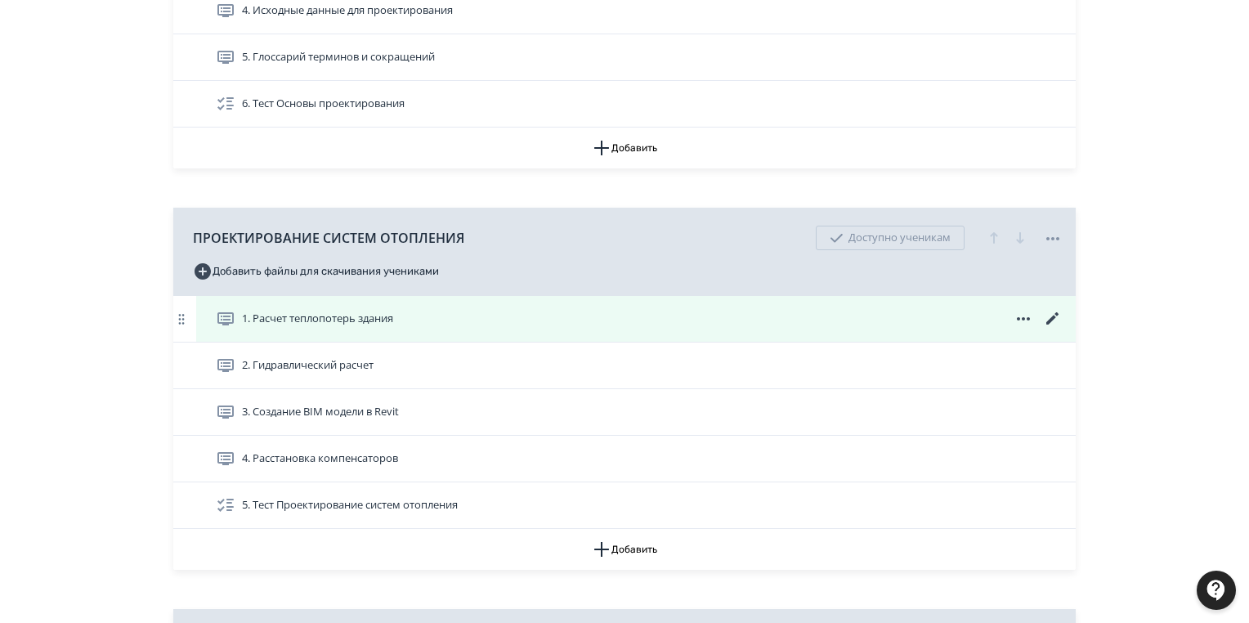
click at [1052, 318] on icon at bounding box center [1052, 318] width 12 height 12
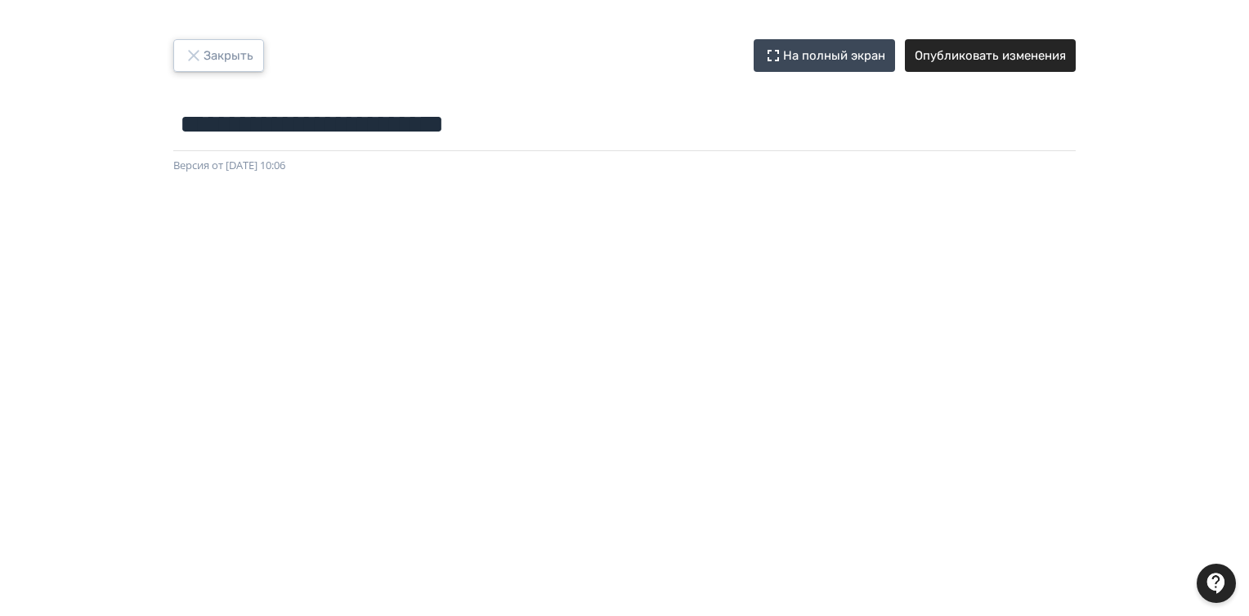
click at [217, 55] on button "Закрыть" at bounding box center [218, 55] width 91 height 33
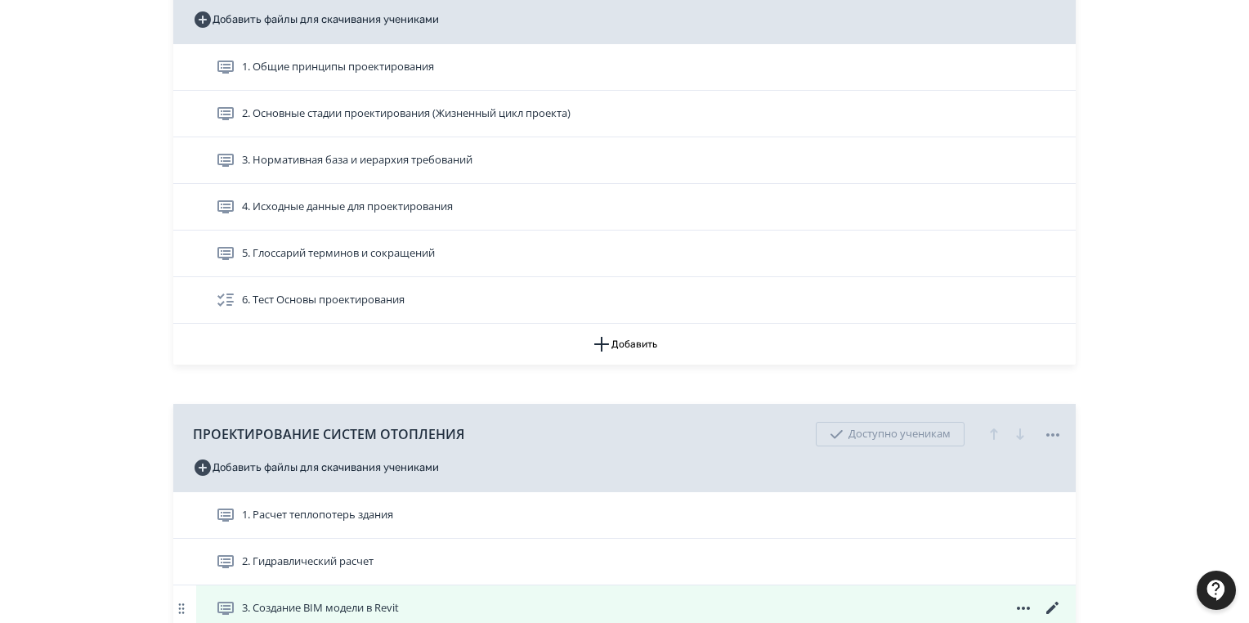
scroll to position [523, 0]
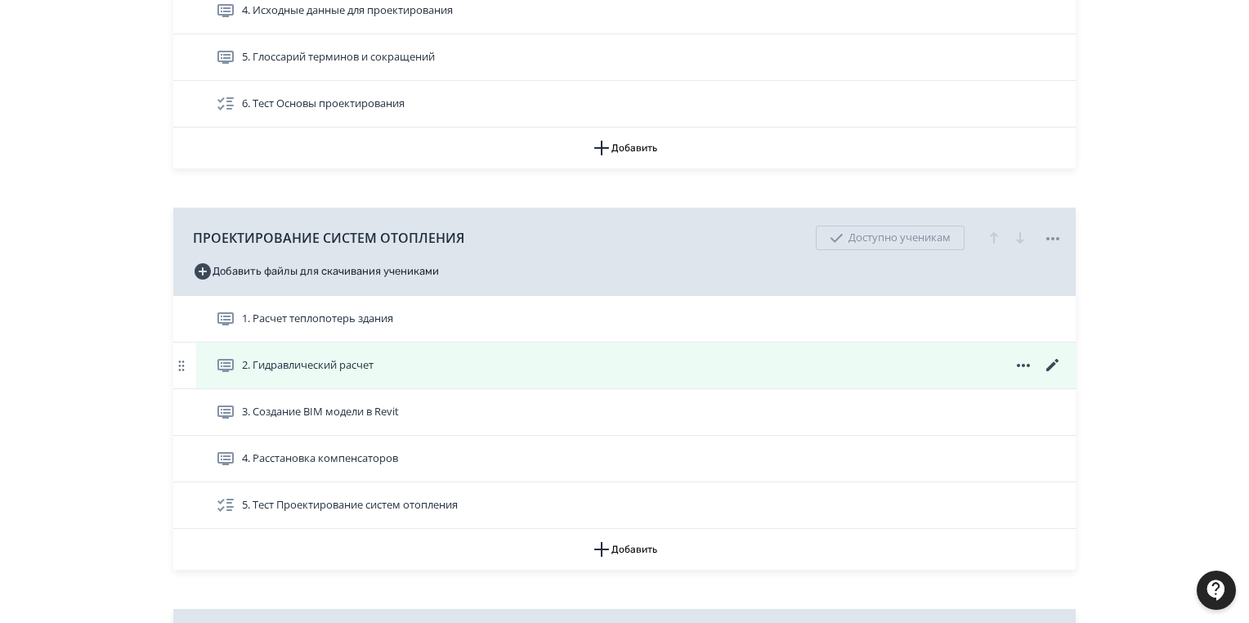
click at [1053, 361] on icon at bounding box center [1053, 365] width 20 height 20
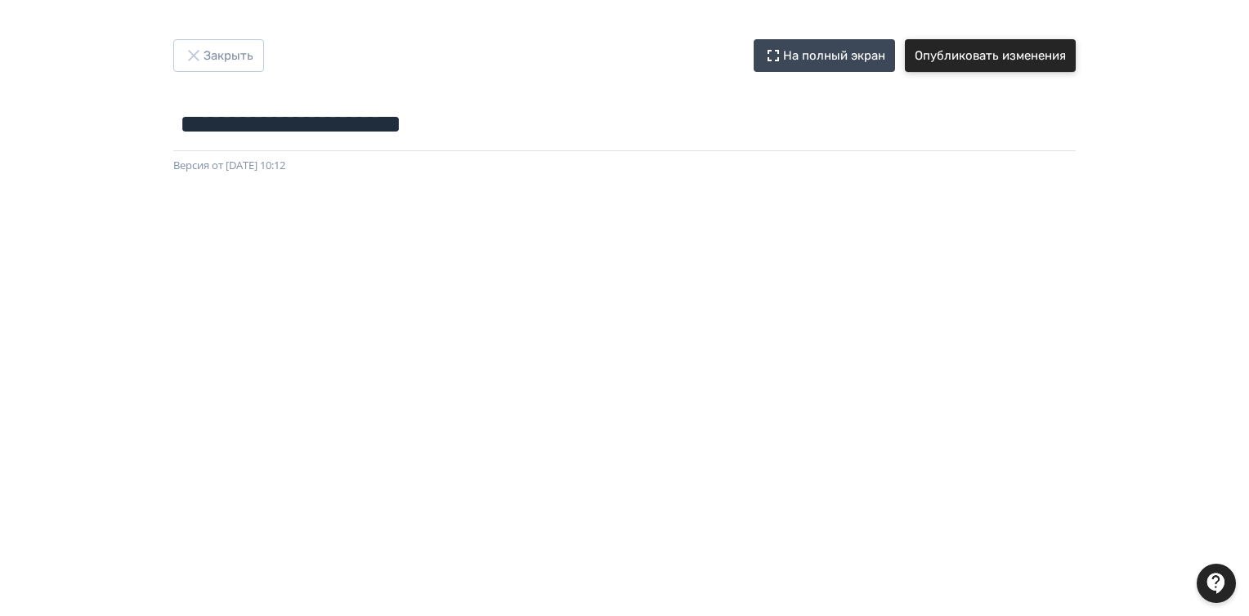
click at [1008, 49] on button "Опубликовать изменения" at bounding box center [990, 55] width 171 height 33
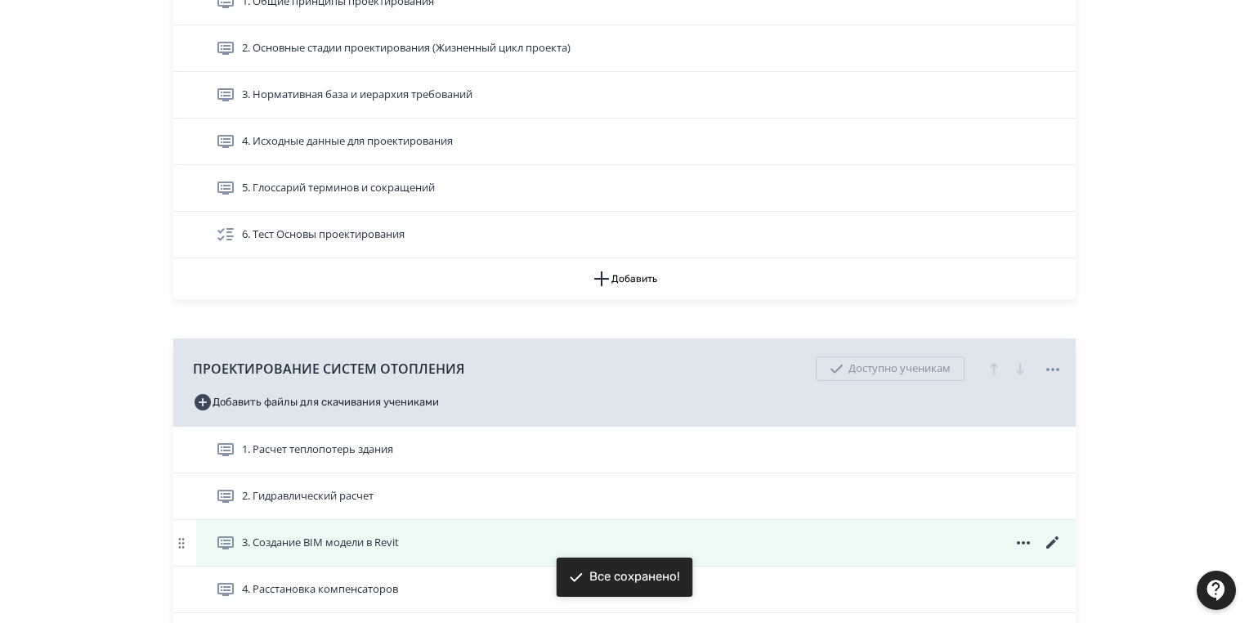
scroll to position [458, 0]
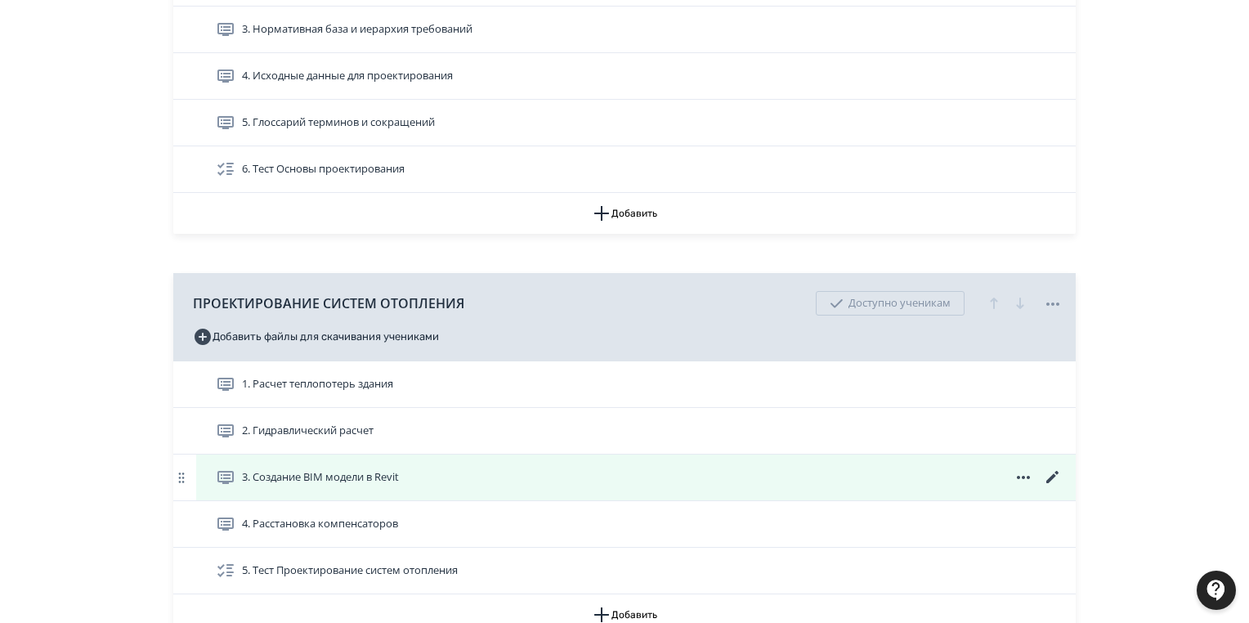
click at [1048, 477] on icon at bounding box center [1053, 477] width 20 height 20
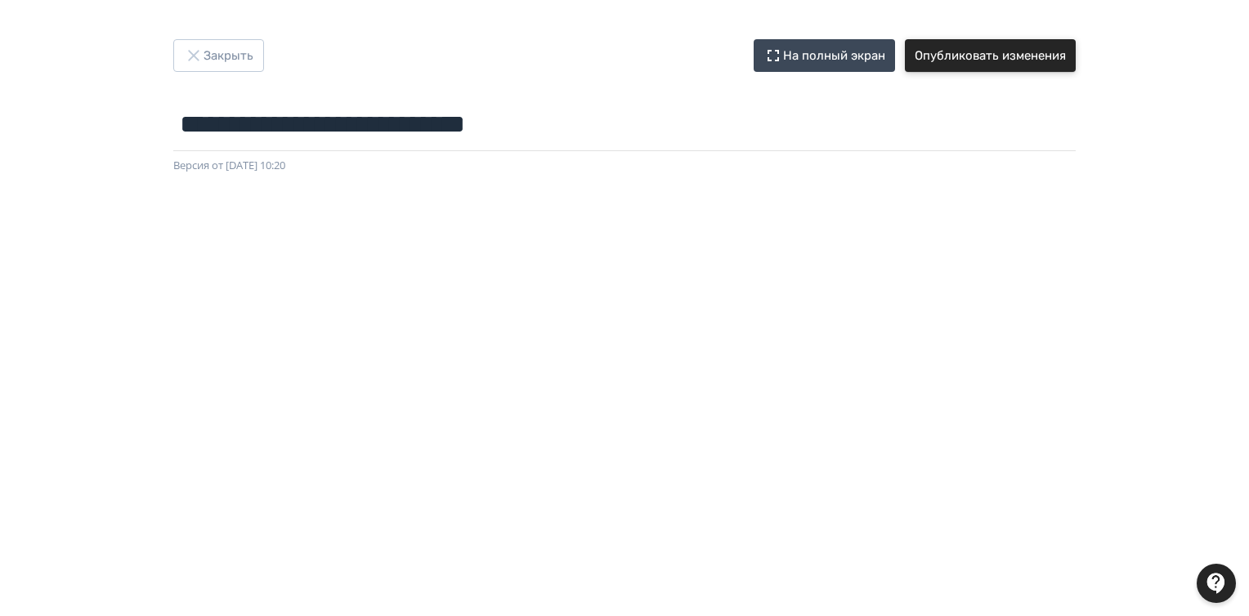
click at [987, 57] on button "Опубликовать изменения" at bounding box center [990, 55] width 171 height 33
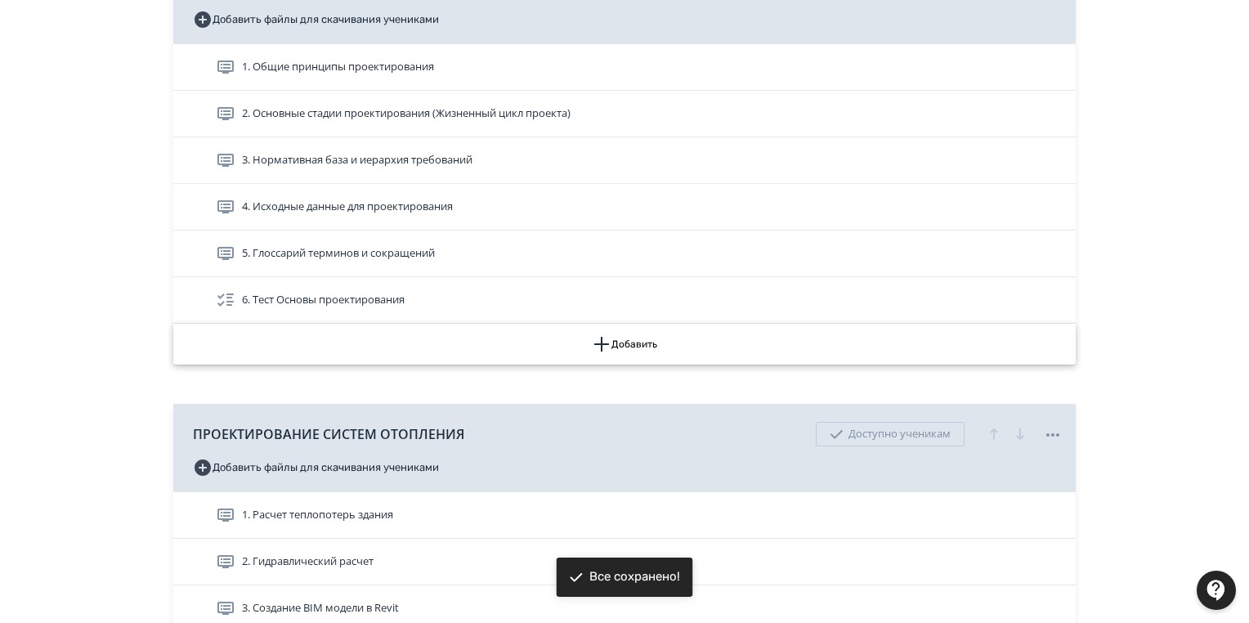
scroll to position [523, 0]
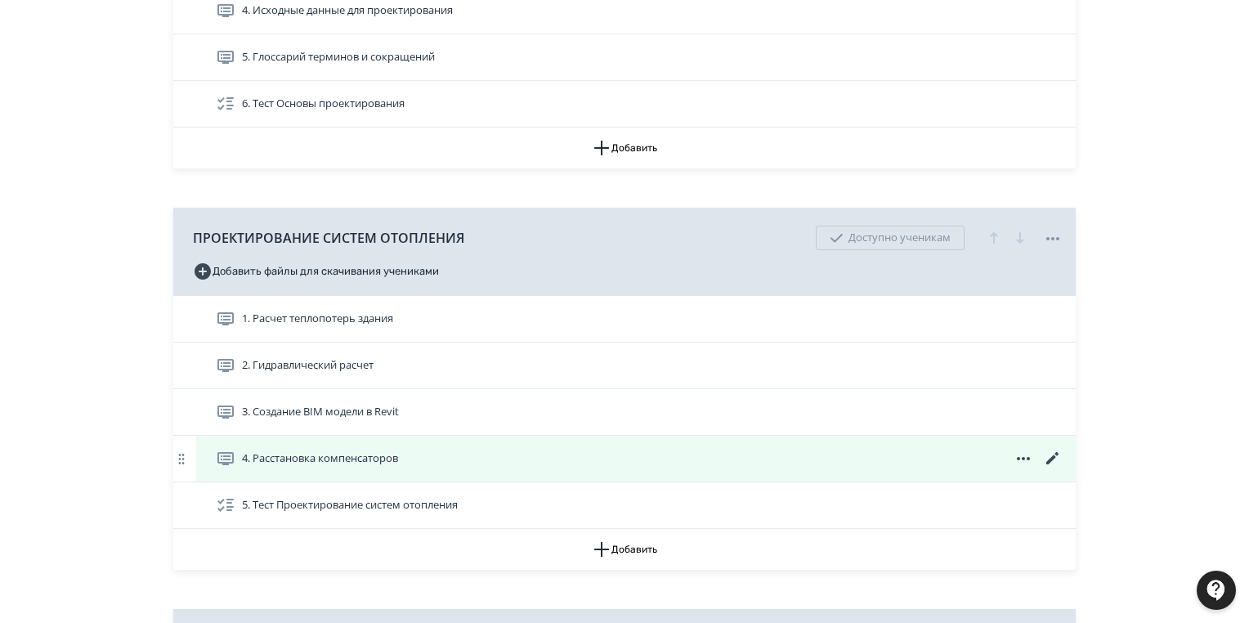
click at [1049, 454] on icon at bounding box center [1053, 459] width 20 height 20
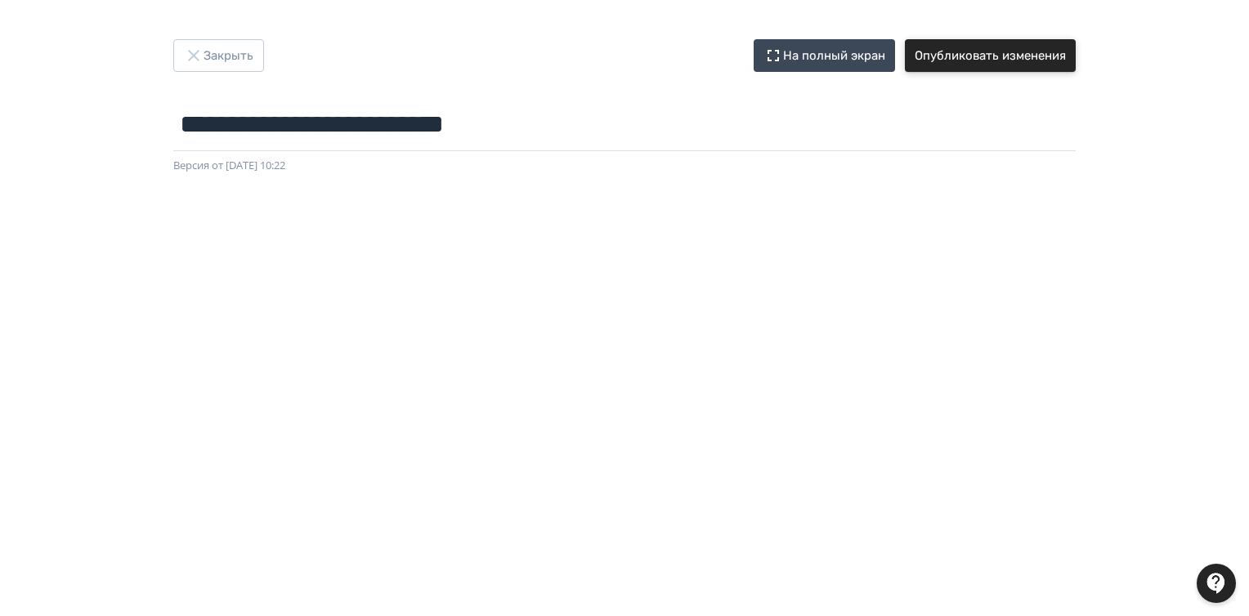
click at [977, 56] on button "Опубликовать изменения" at bounding box center [990, 55] width 171 height 33
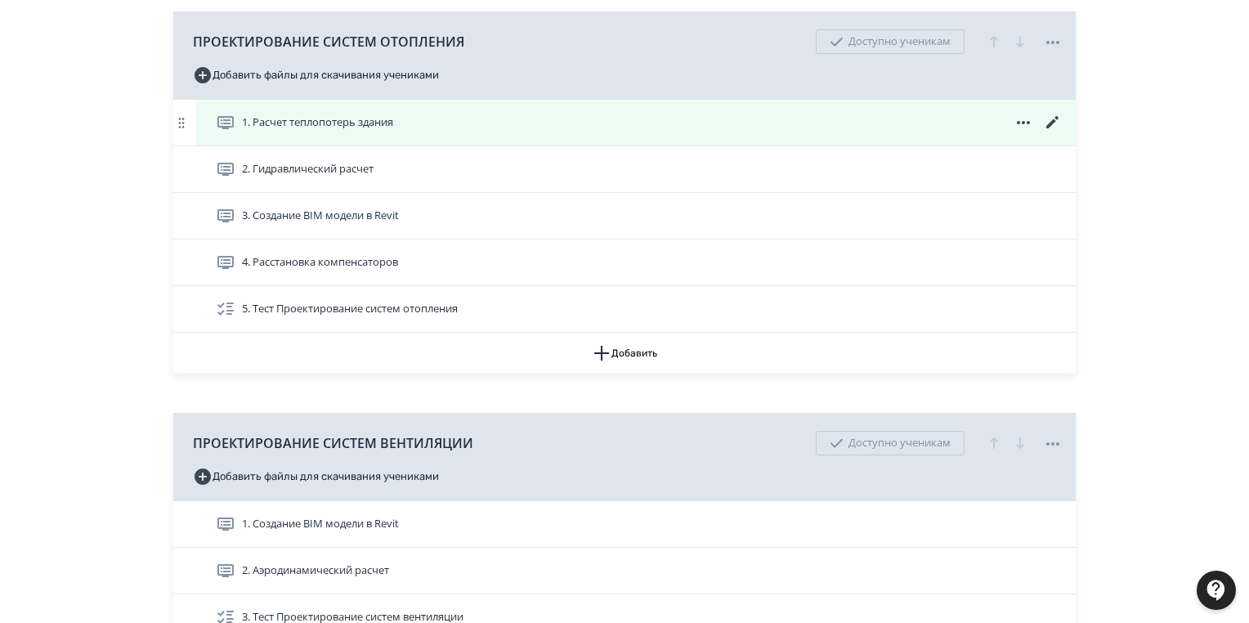
scroll to position [981, 0]
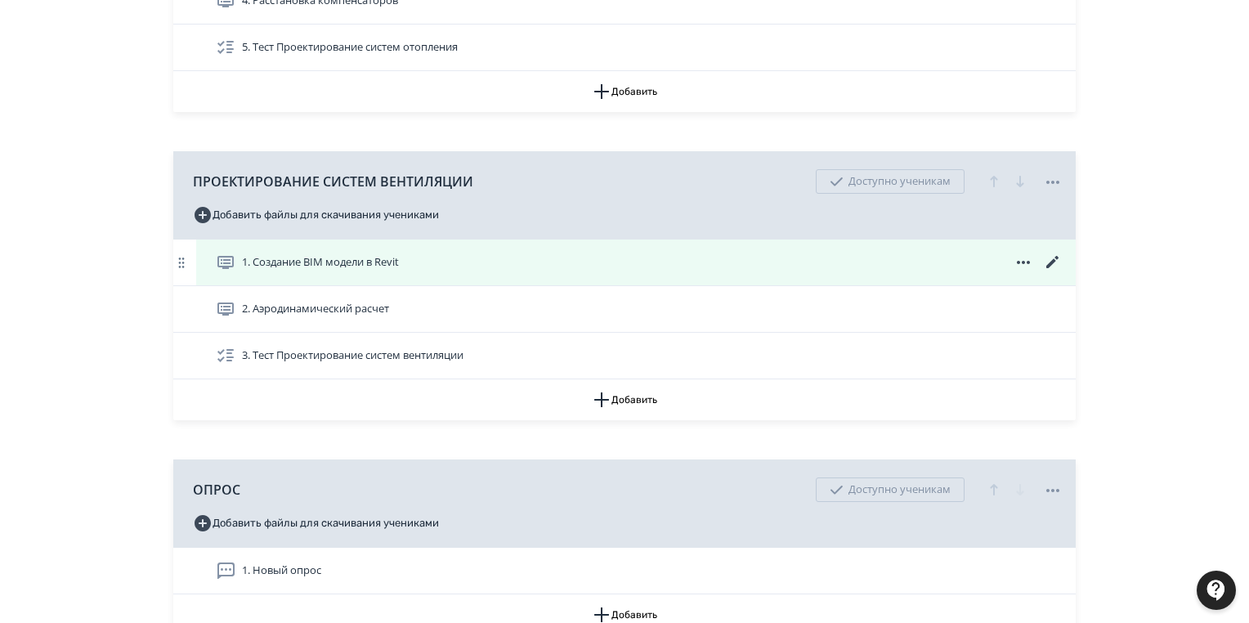
click at [1046, 261] on icon at bounding box center [1053, 263] width 20 height 20
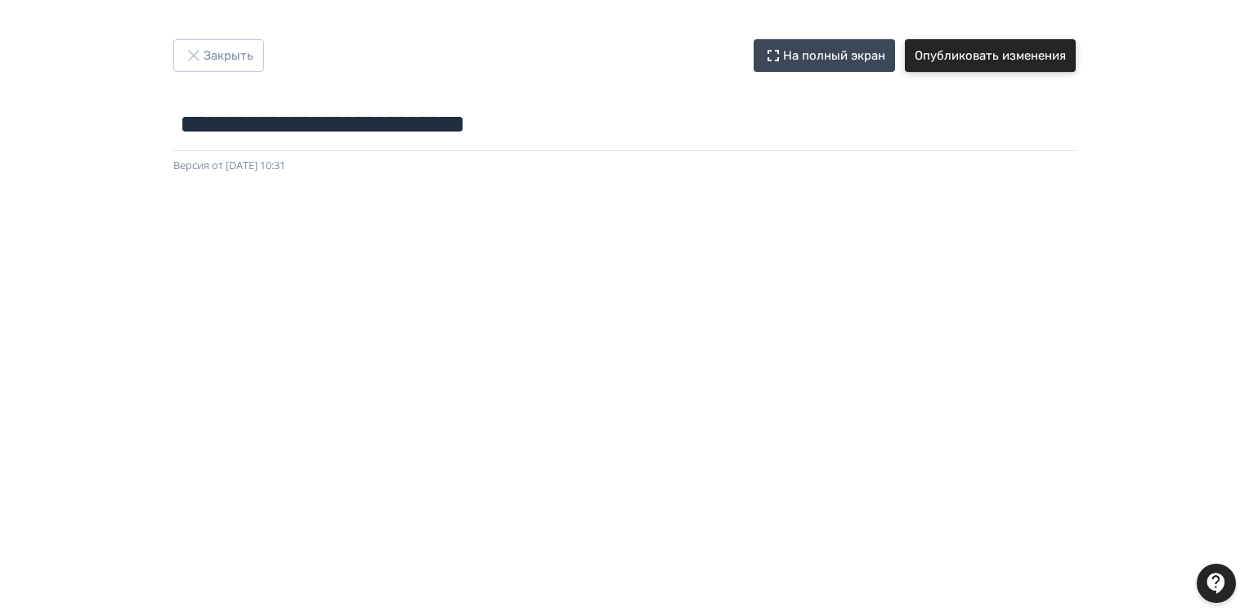
click at [1026, 60] on button "Опубликовать изменения" at bounding box center [990, 55] width 171 height 33
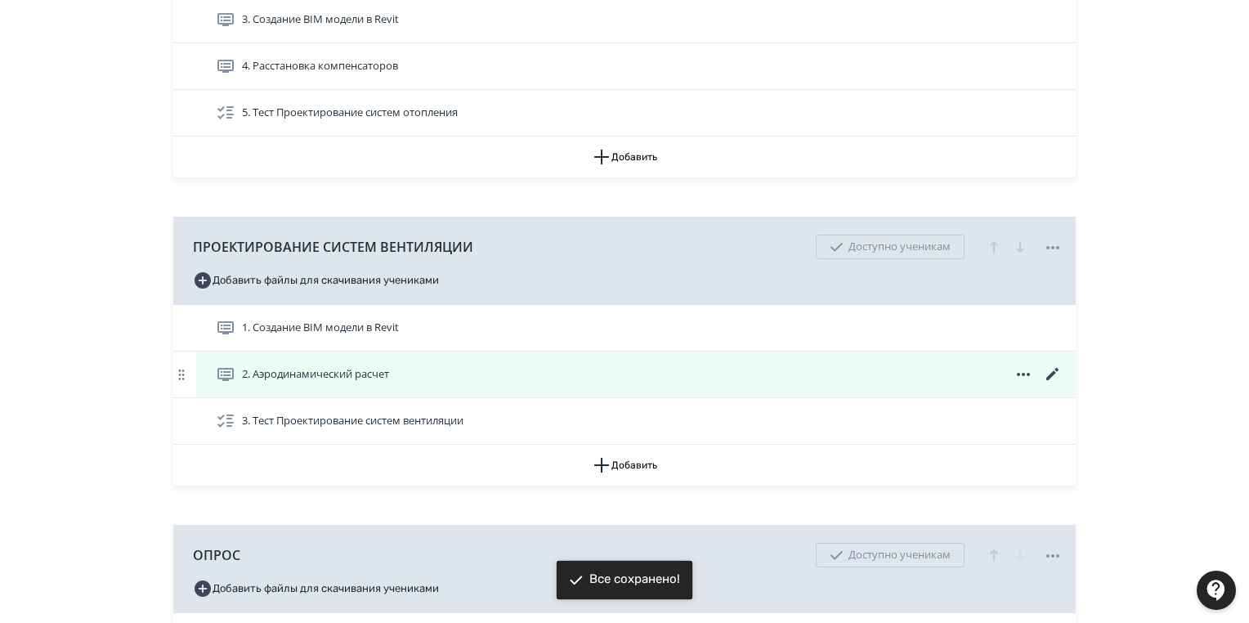
scroll to position [1111, 0]
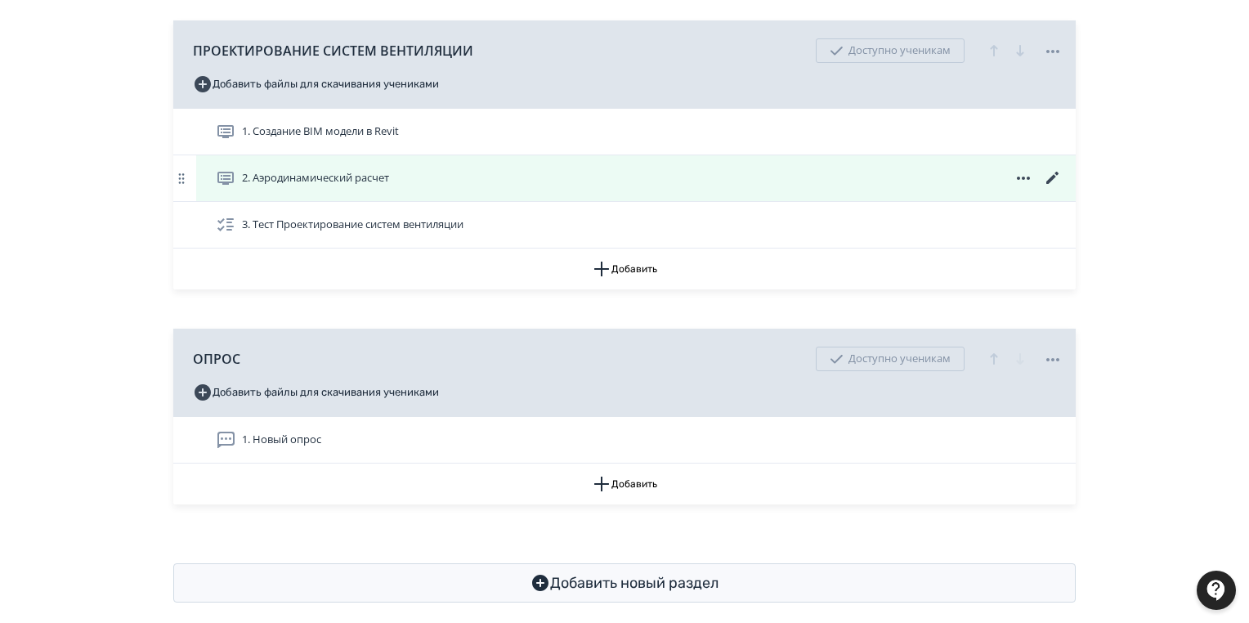
click at [1053, 172] on icon at bounding box center [1053, 178] width 20 height 20
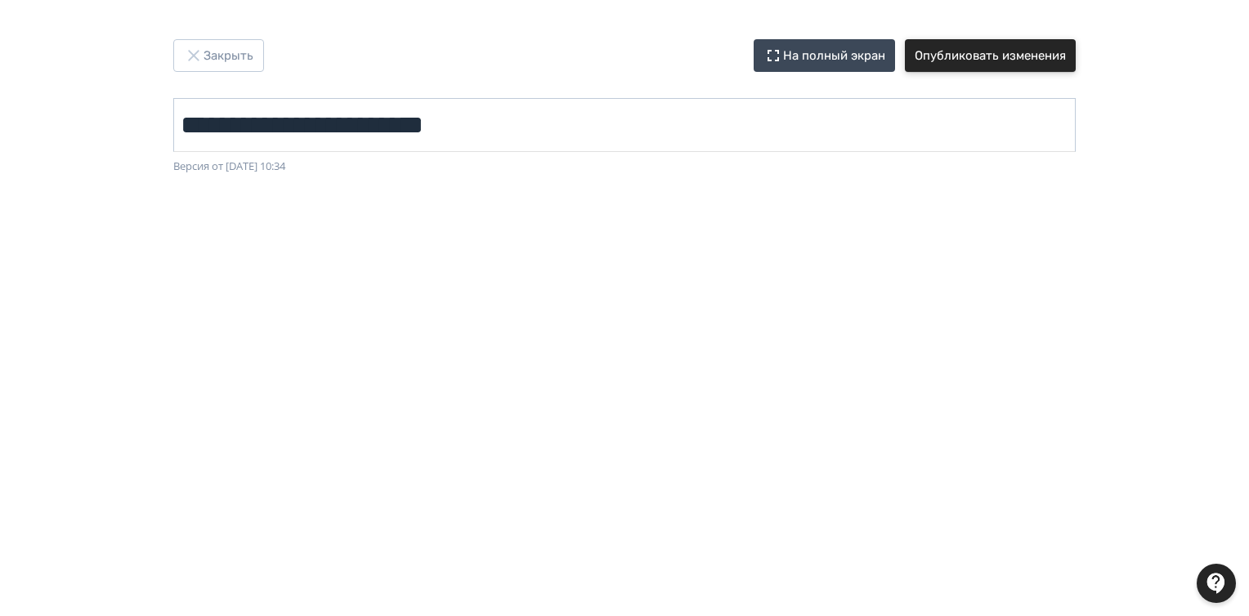
drag, startPoint x: 960, startPoint y: 52, endPoint x: 970, endPoint y: 124, distance: 72.6
click at [959, 55] on button "Опубликовать изменения" at bounding box center [990, 55] width 171 height 33
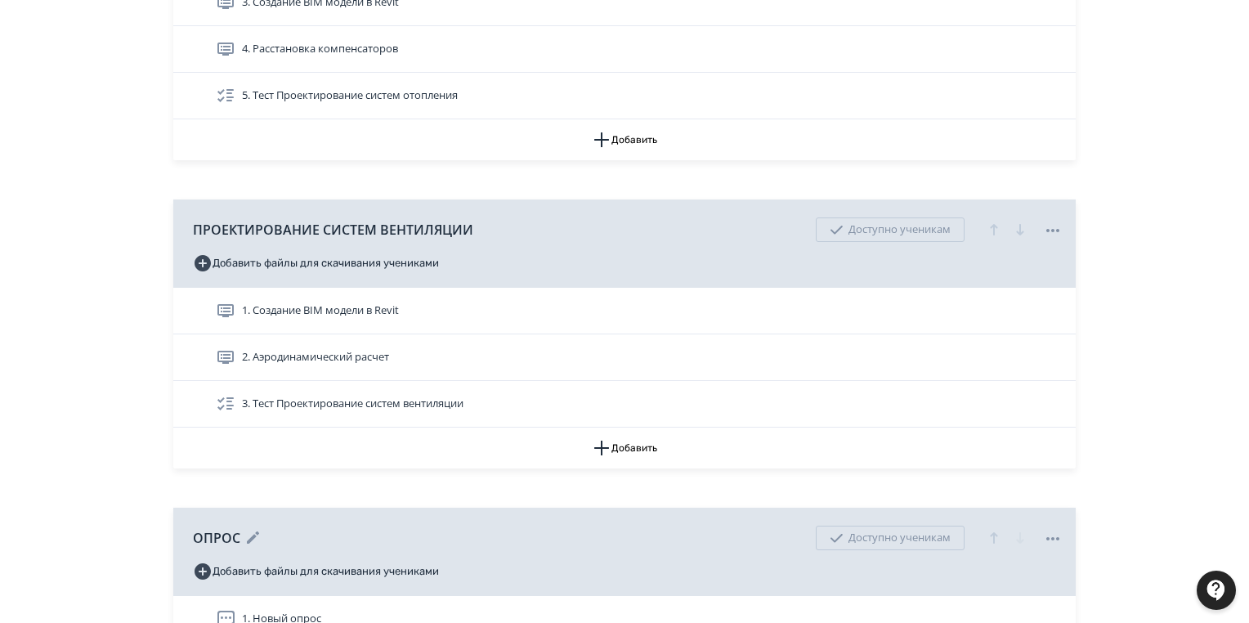
scroll to position [1129, 0]
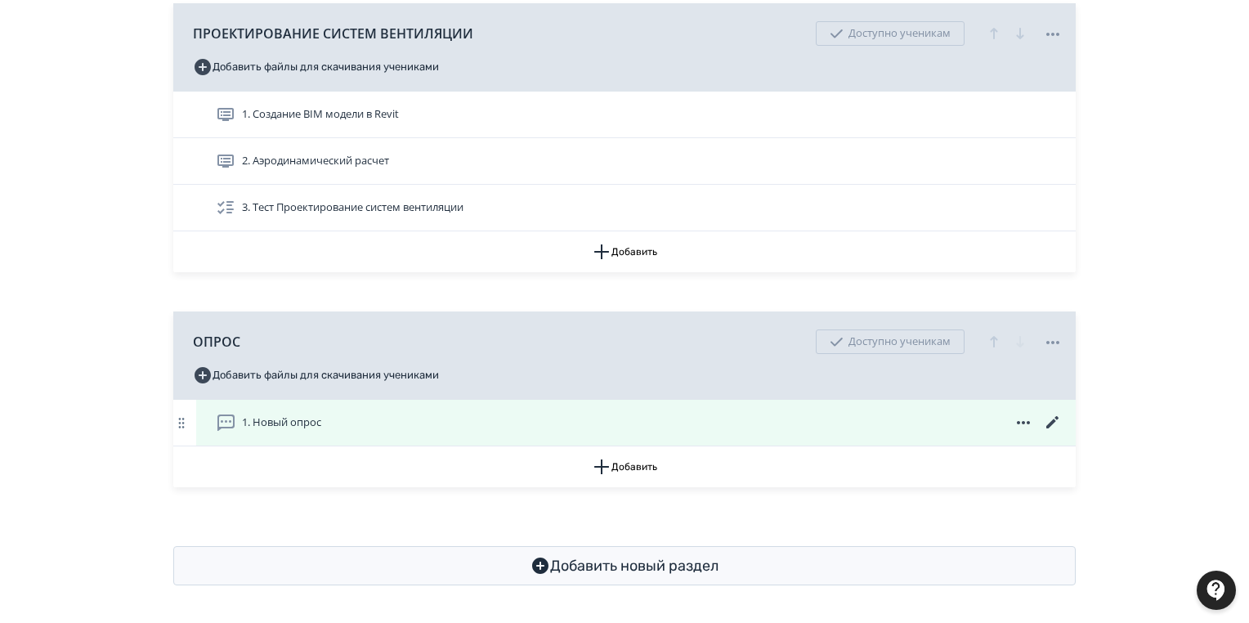
click at [1046, 422] on icon at bounding box center [1053, 423] width 20 height 20
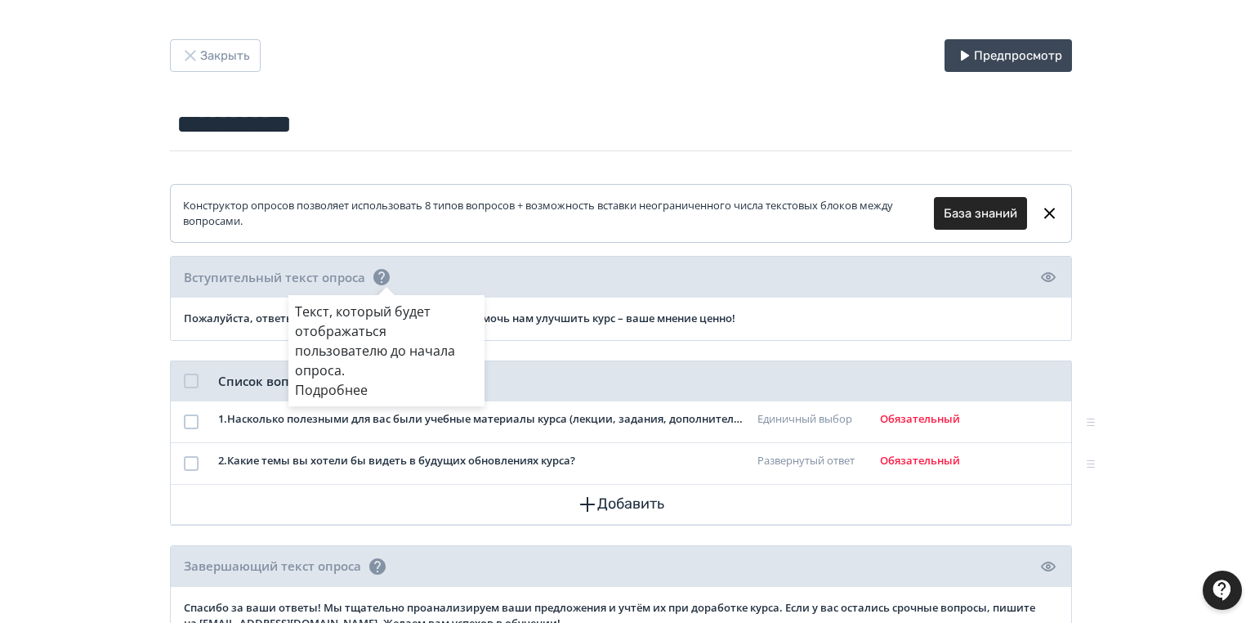
click at [201, 55] on div "Текст, который будет отображаться пользователю до начала опроса. Подробнее" at bounding box center [627, 311] width 1255 height 623
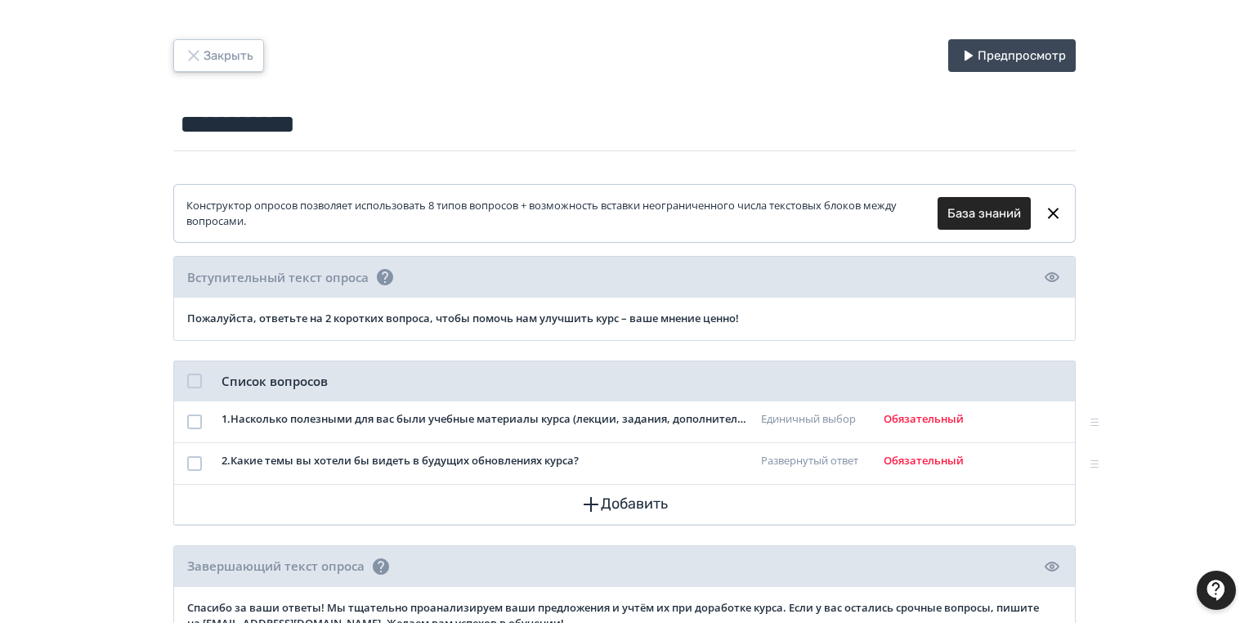
click at [230, 56] on button "Закрыть" at bounding box center [218, 55] width 91 height 33
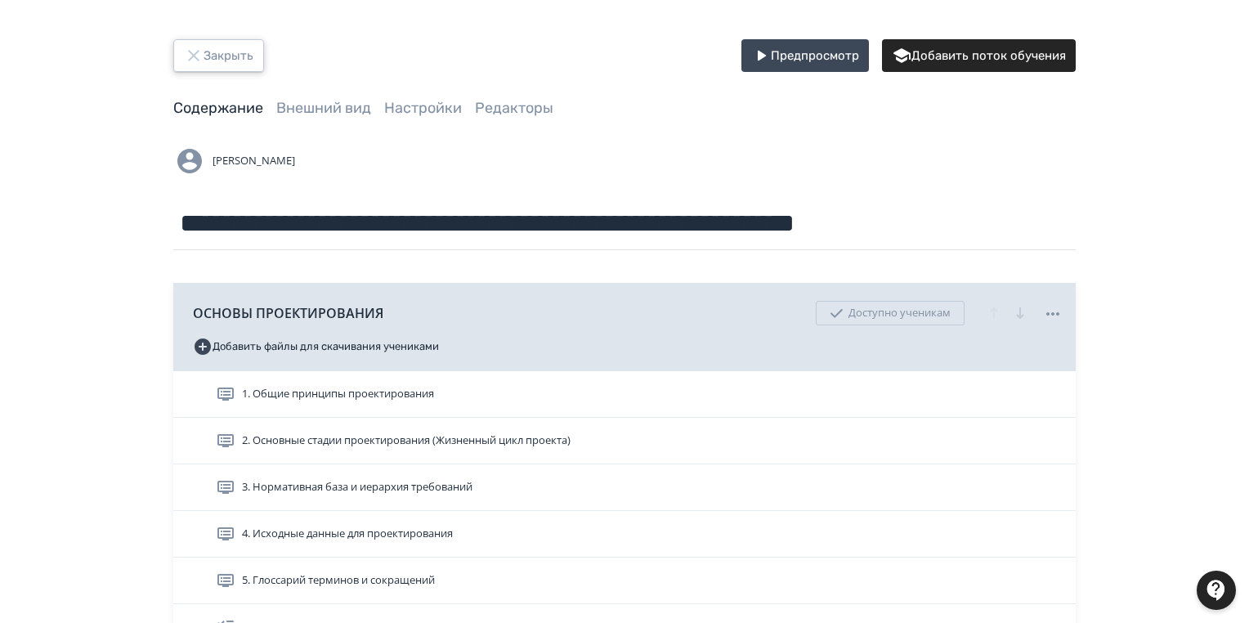
click at [229, 54] on button "Закрыть" at bounding box center [218, 55] width 91 height 33
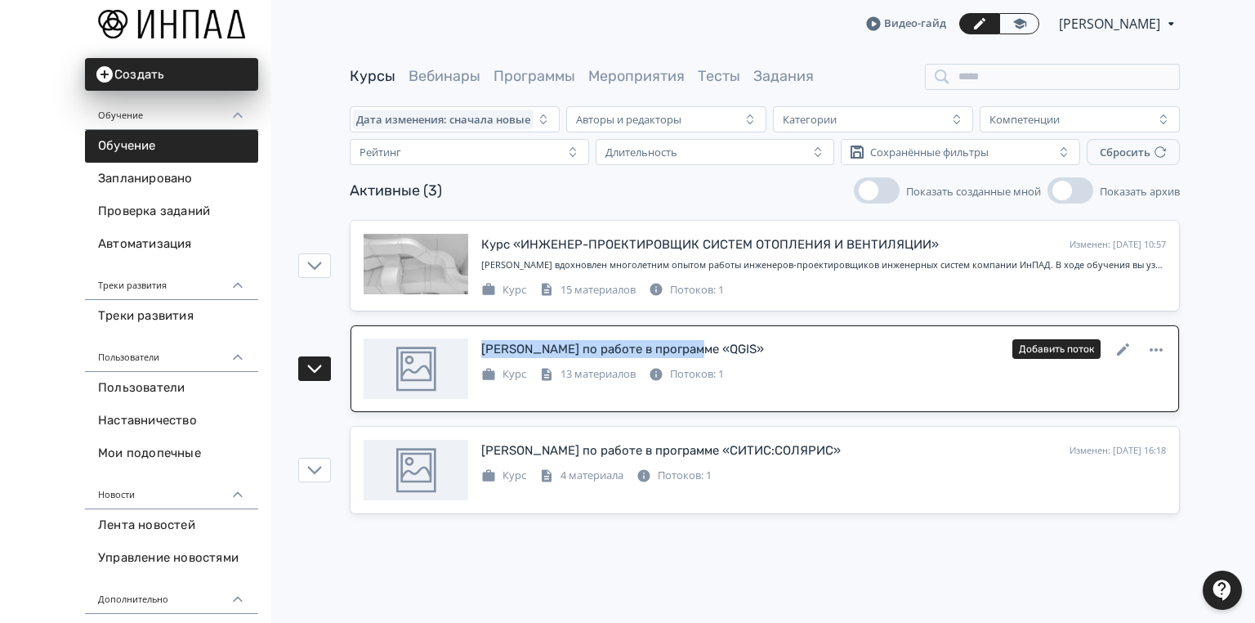
drag, startPoint x: 706, startPoint y: 350, endPoint x: 499, endPoint y: 345, distance: 206.8
click at [476, 345] on div "Курс по работе в программе «QGIS» Изменен: [DATE] 16:18 Добавить поток Курс 13 …" at bounding box center [765, 368] width 803 height 60
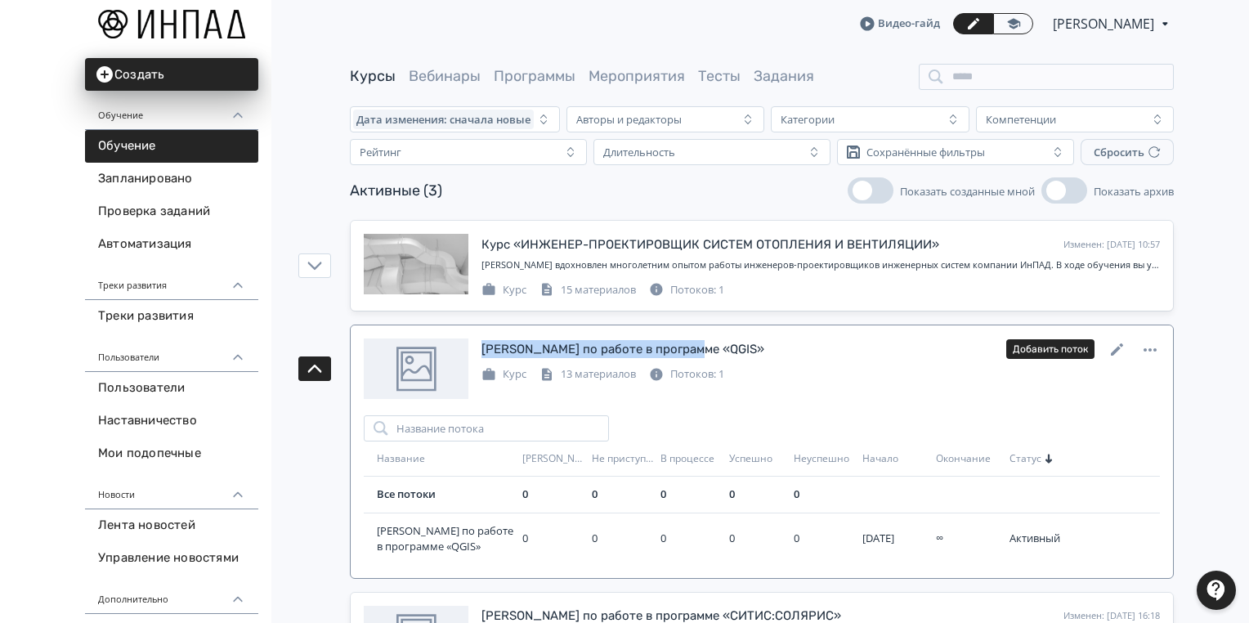
copy div "[PERSON_NAME] по работе в программе «QGIS»"
click at [739, 349] on div "Курс по работе в программе «QGIS» Изменен: [DATE] 16:18 Добавить поток" at bounding box center [820, 348] width 678 height 21
